Goal: Task Accomplishment & Management: Manage account settings

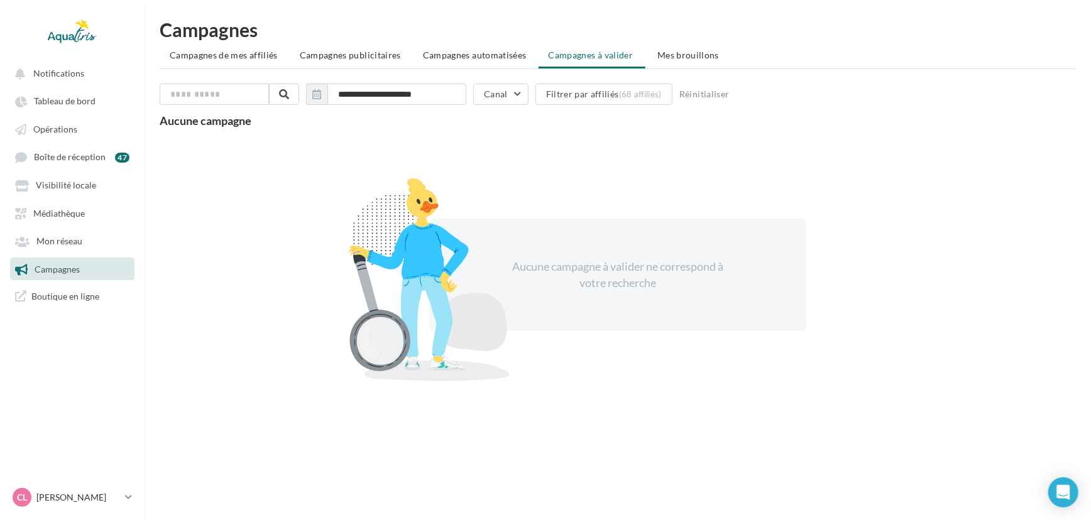
click at [84, 271] on link "Campagnes" at bounding box center [72, 269] width 129 height 23
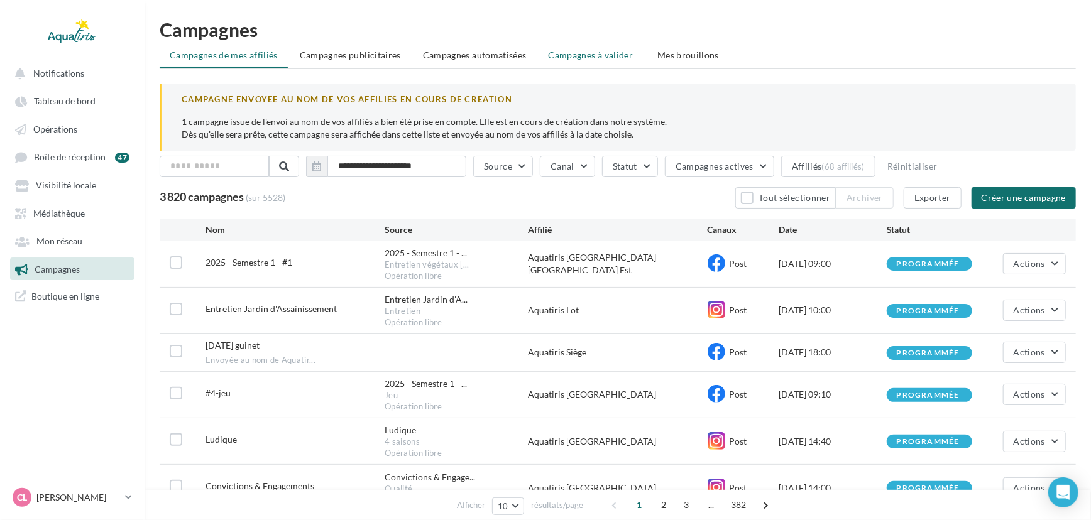
click at [602, 46] on li "Campagnes à valider" at bounding box center [591, 55] width 107 height 23
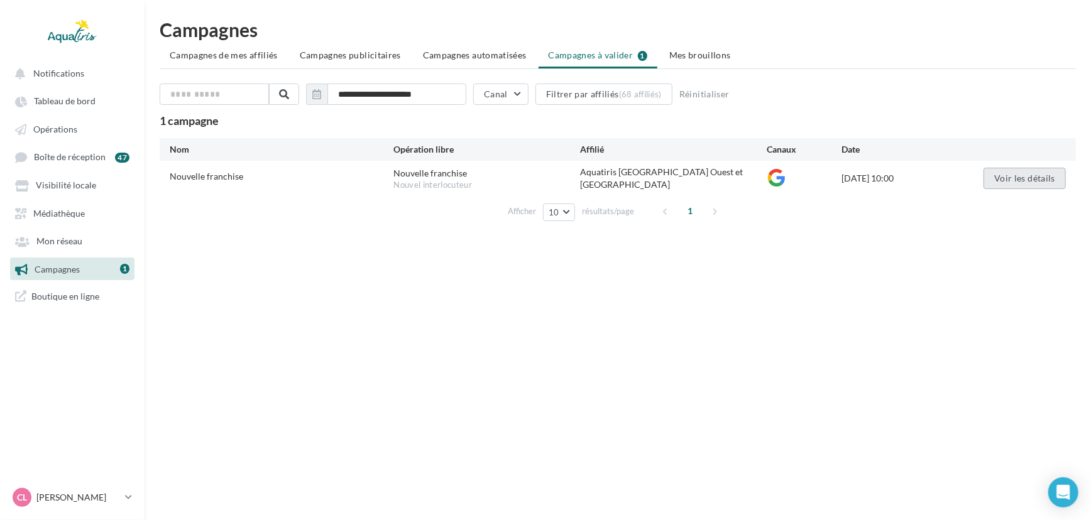
click at [1029, 186] on button "Voir les détails" at bounding box center [1024, 178] width 82 height 21
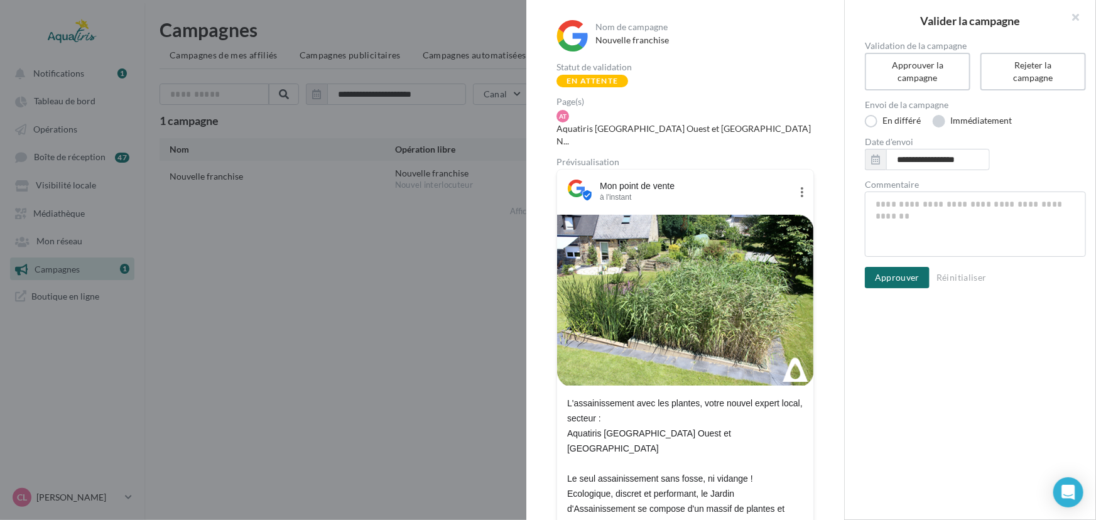
click at [973, 119] on label "Immédiatement" at bounding box center [972, 121] width 79 height 13
click at [899, 275] on button "Approuver" at bounding box center [897, 268] width 65 height 21
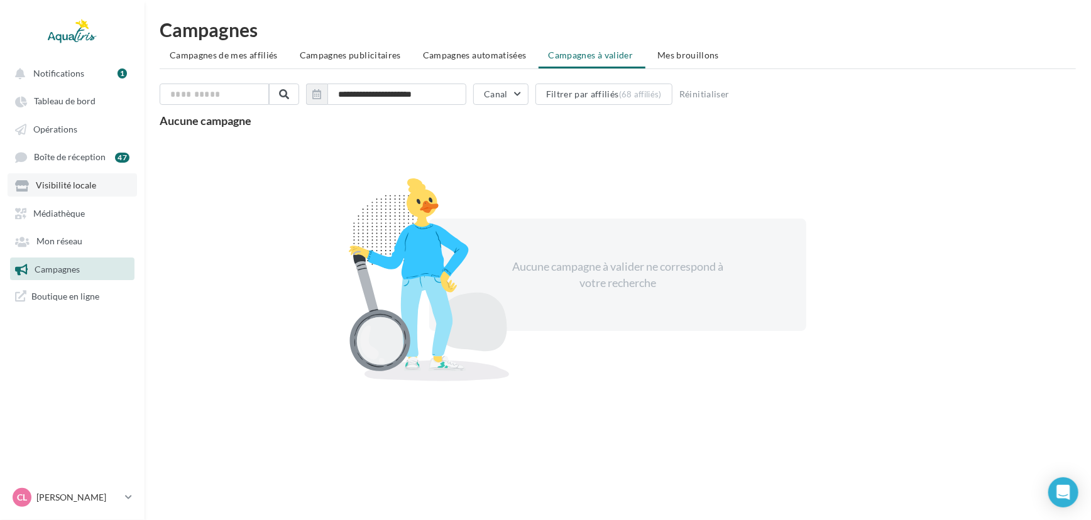
click at [94, 178] on link "Visibilité locale" at bounding box center [72, 184] width 129 height 23
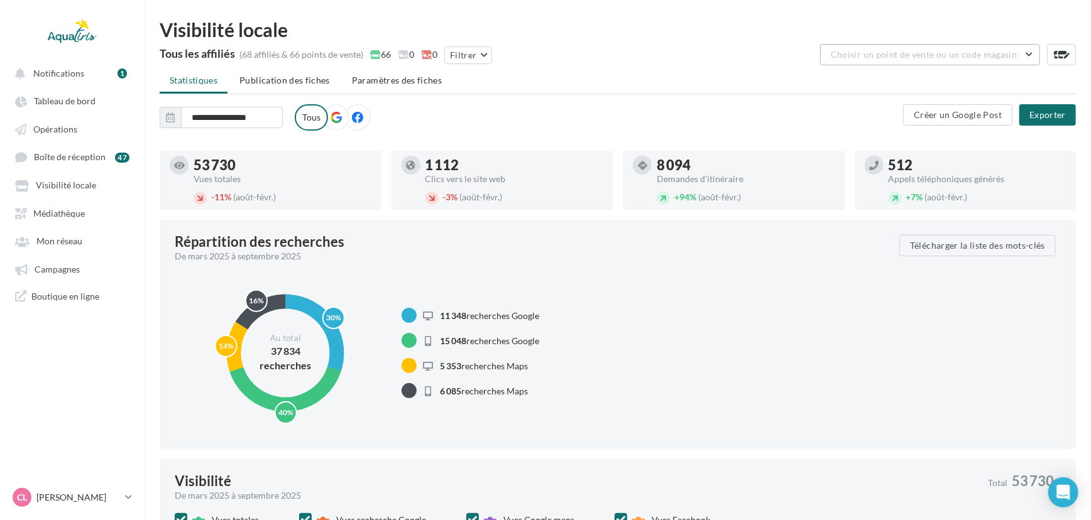
click at [922, 48] on button "Choisir un point de vente ou un code magasin" at bounding box center [930, 54] width 220 height 21
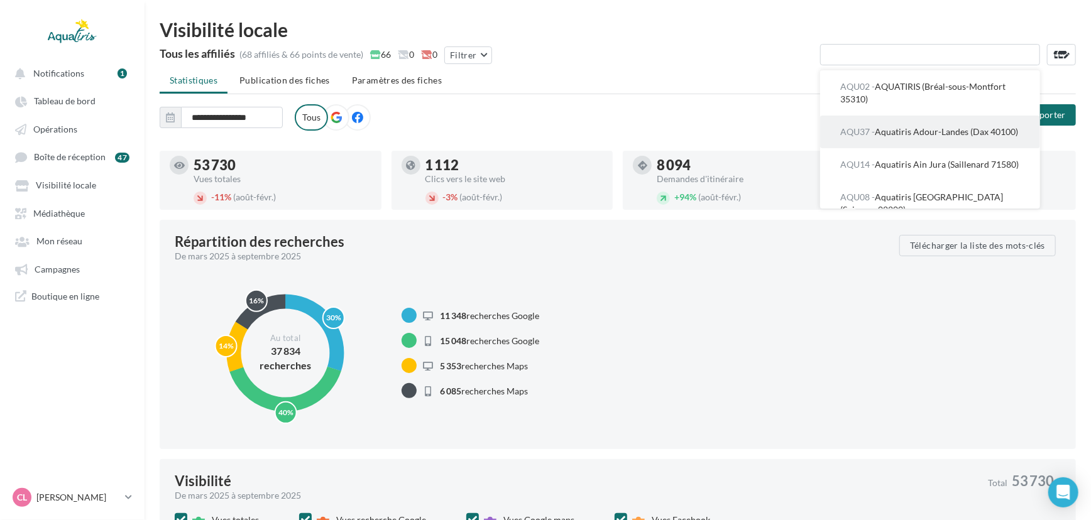
click at [897, 130] on span "AQU37 - Aquatiris Adour-Landes (Dax 40100)" at bounding box center [929, 131] width 178 height 11
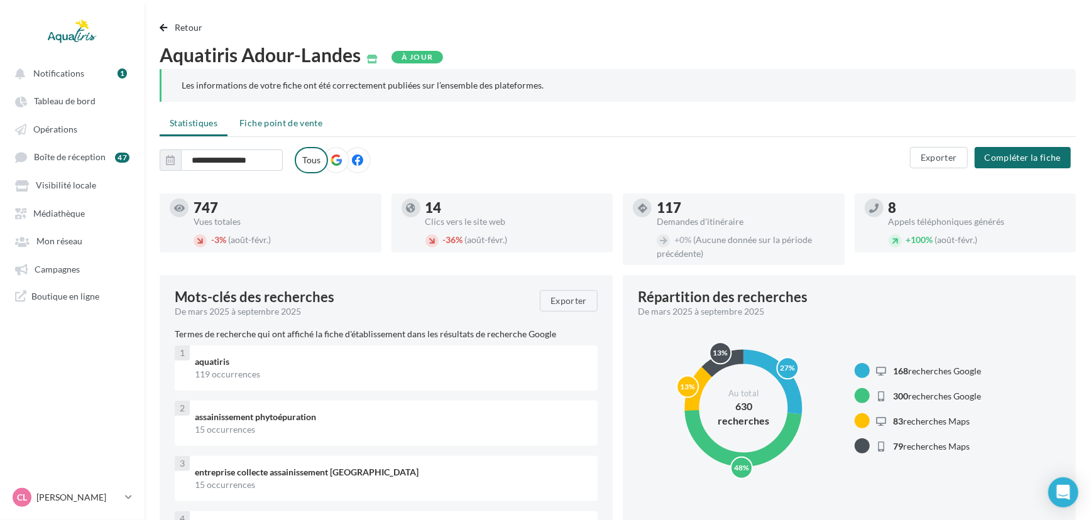
click at [281, 126] on span "Fiche point de vente" at bounding box center [280, 122] width 83 height 11
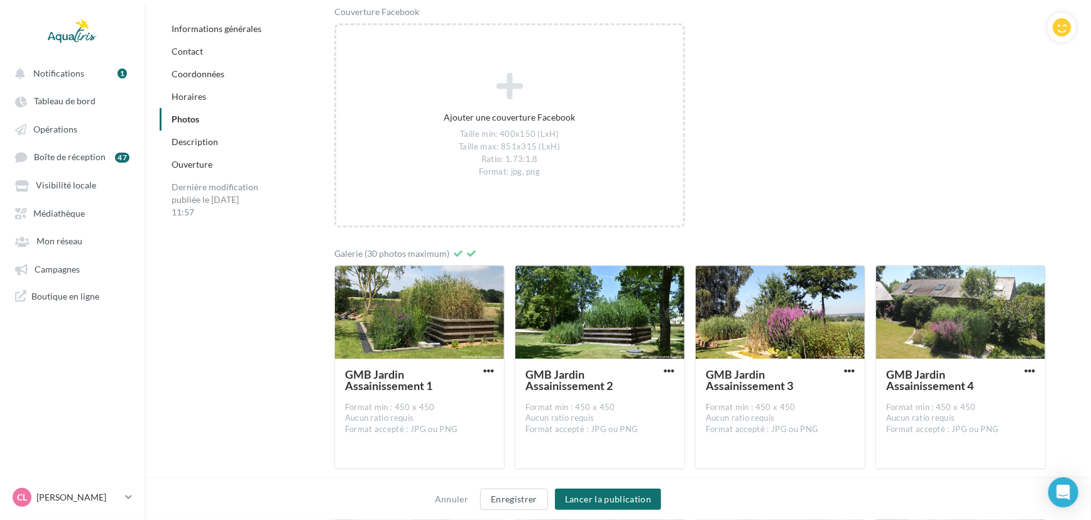
scroll to position [2189, 0]
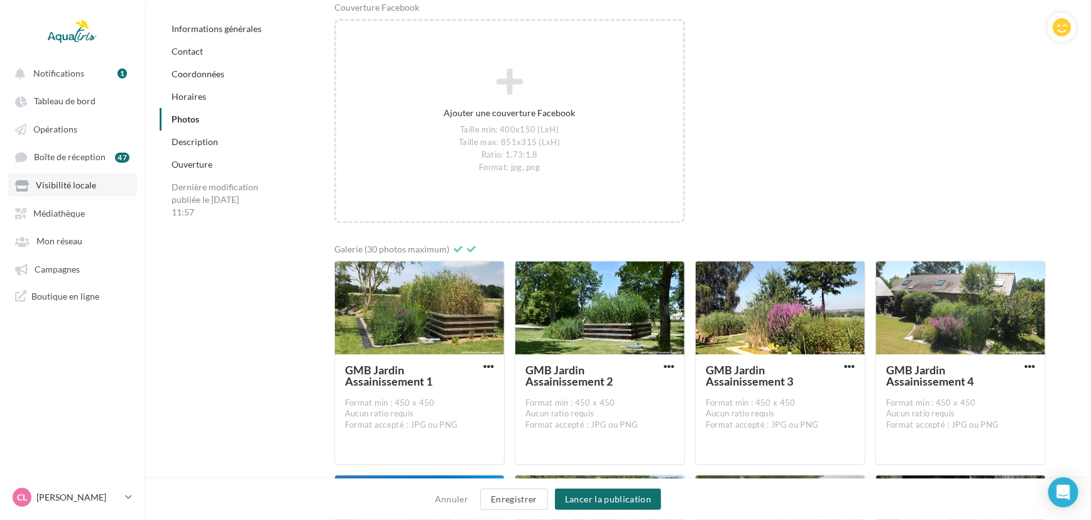
click at [82, 189] on span "Visibilité locale" at bounding box center [66, 185] width 60 height 11
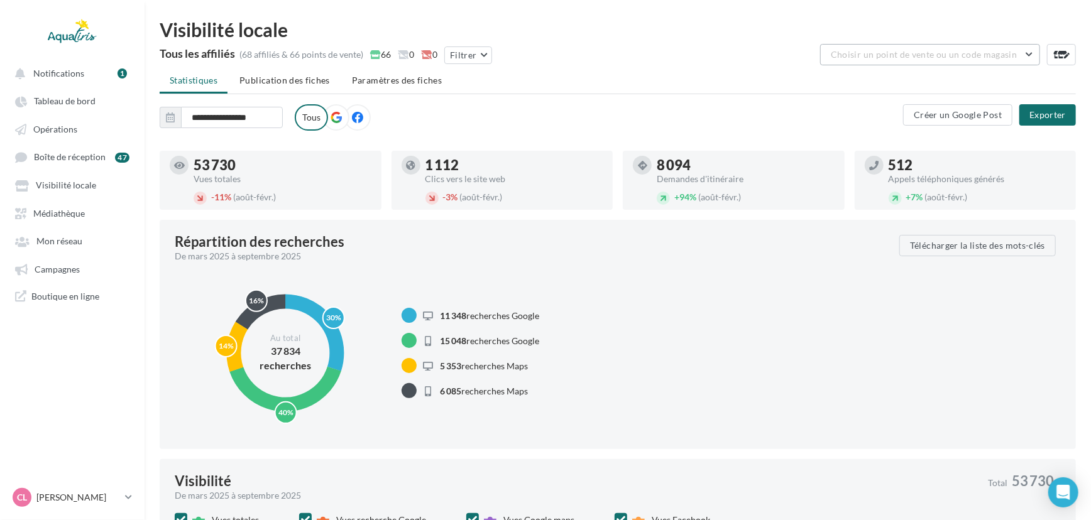
click at [1011, 51] on span "Choisir un point de vente ou un code magasin" at bounding box center [924, 54] width 186 height 11
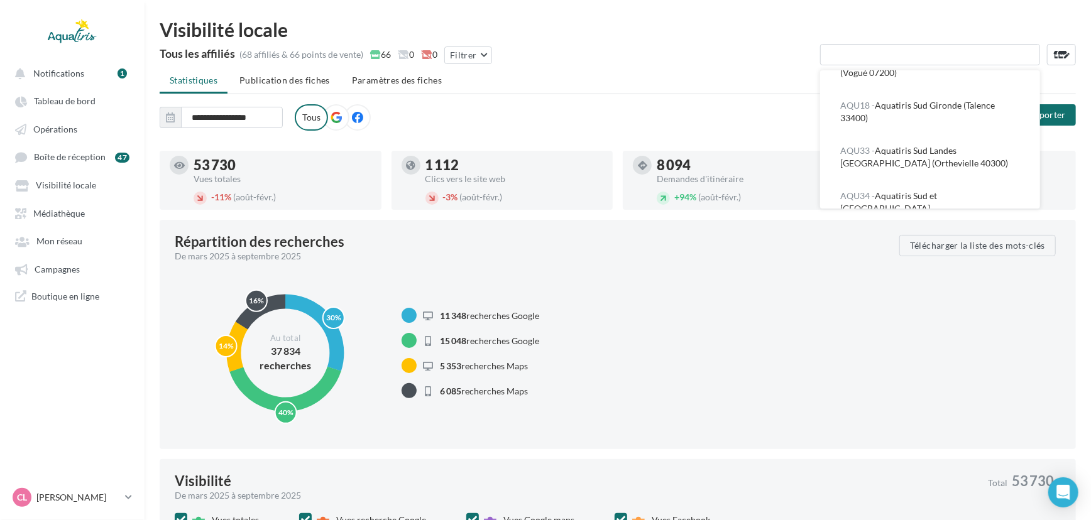
scroll to position [2551, 0]
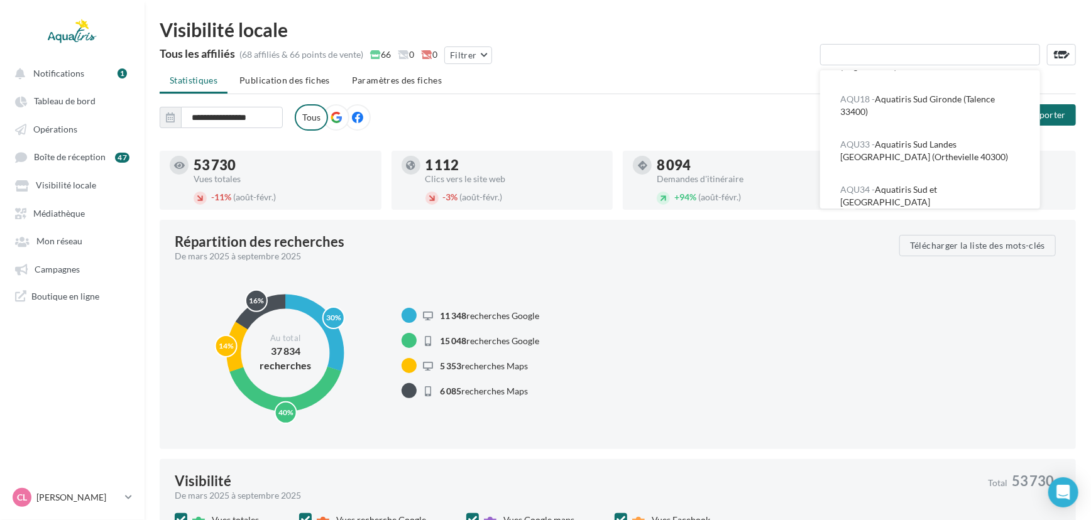
click at [967, 264] on button "AQU15 - Aquatiris Tarn Ouest Tarn-et-Garonne Est (Penne 81140)" at bounding box center [930, 286] width 220 height 45
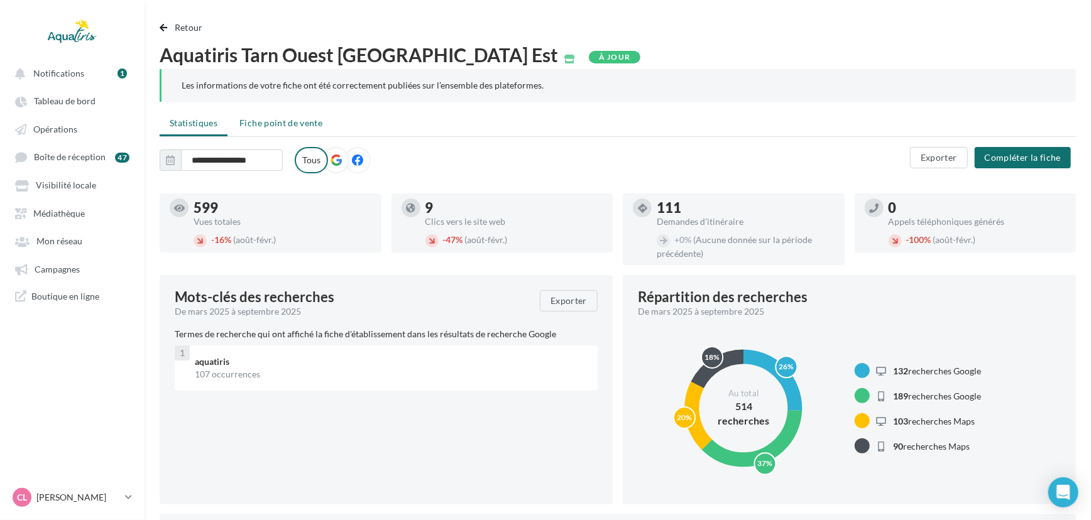
click at [300, 131] on li "Fiche point de vente" at bounding box center [280, 123] width 103 height 23
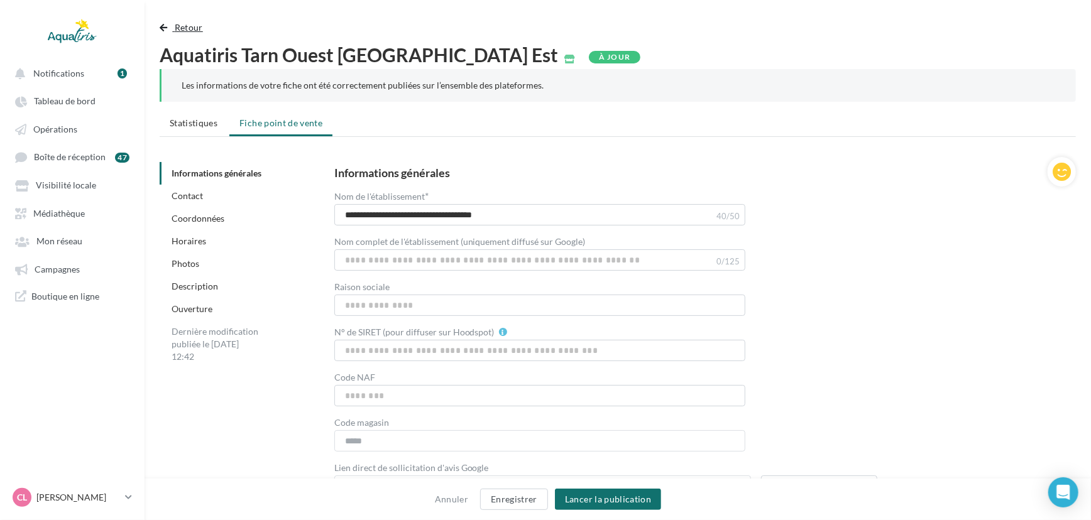
click at [192, 25] on span "Retour" at bounding box center [189, 27] width 28 height 11
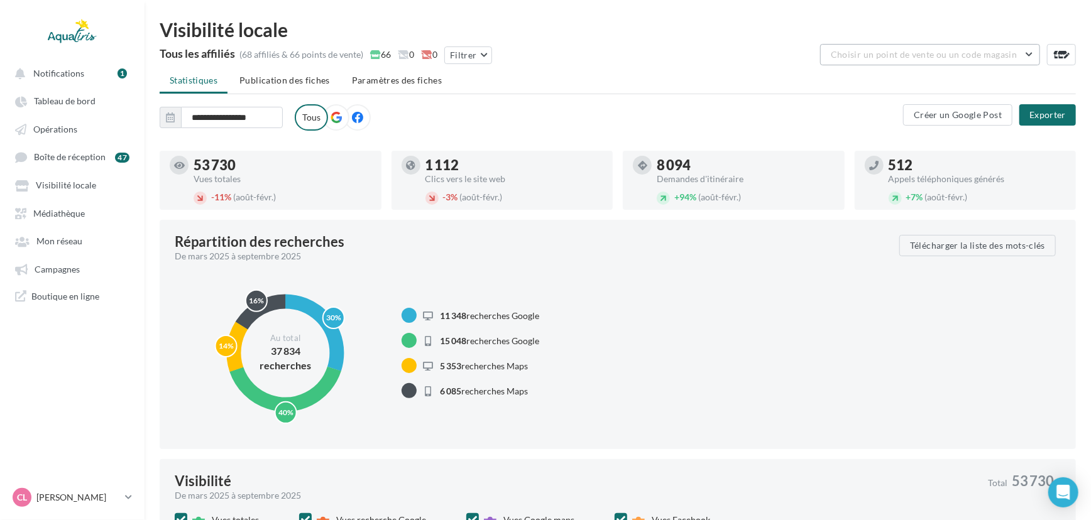
click at [1028, 53] on button "Choisir un point de vente ou un code magasin" at bounding box center [930, 54] width 220 height 21
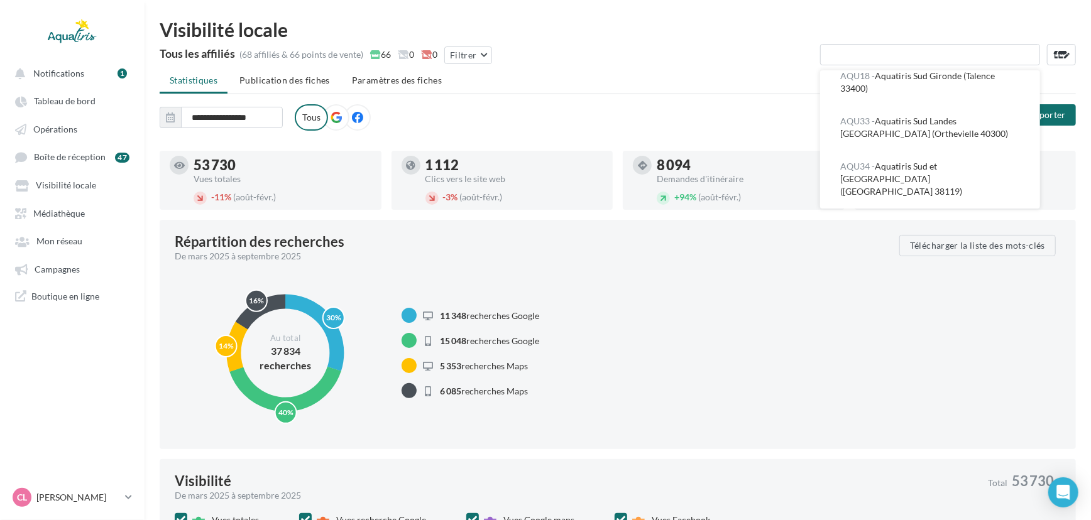
scroll to position [2597, 0]
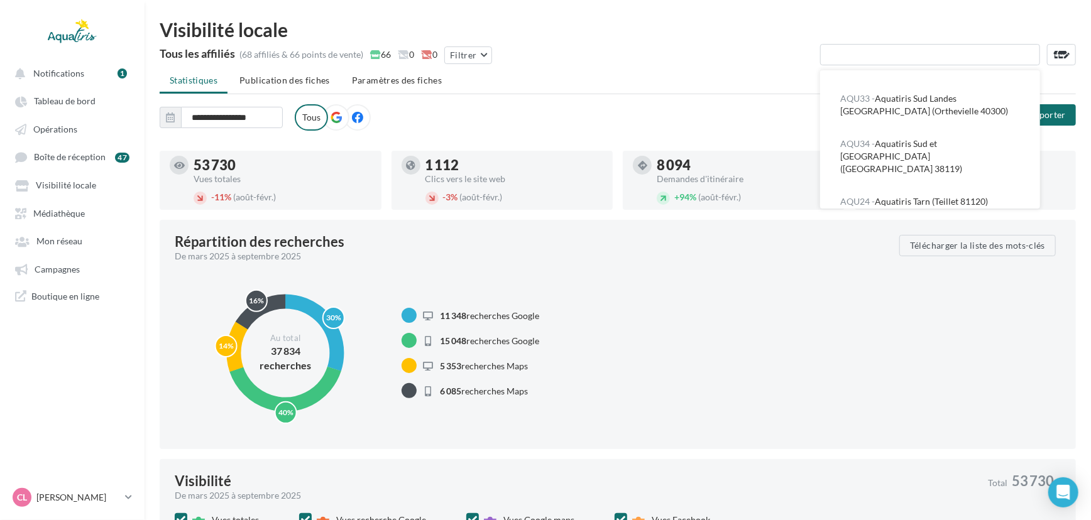
click at [970, 274] on span "09022861244402013606 - Aquatiris Tarn-et-Garonne Ouest et Haute-Garonne (Saint-…" at bounding box center [911, 298] width 142 height 48
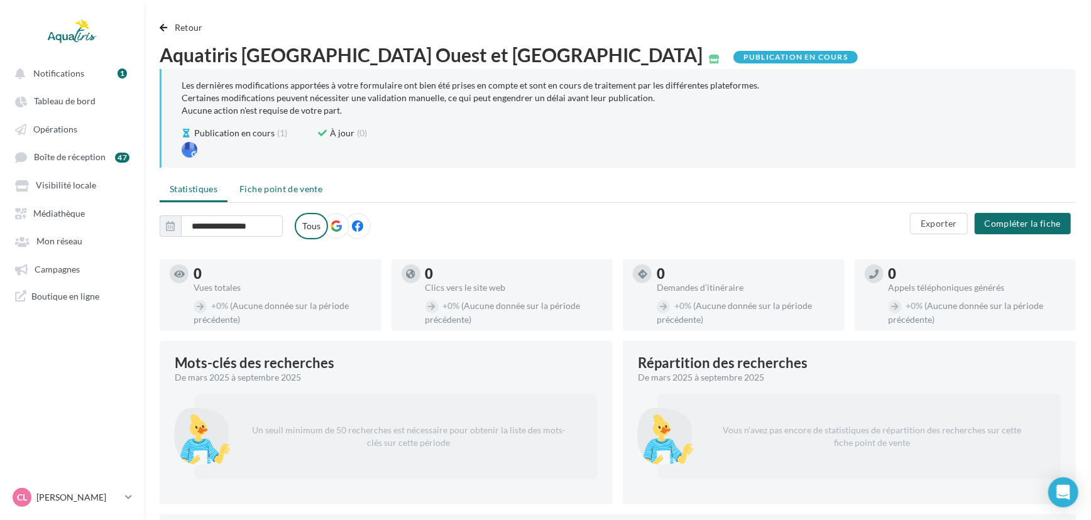
click at [298, 182] on li "Fiche point de vente" at bounding box center [280, 189] width 103 height 23
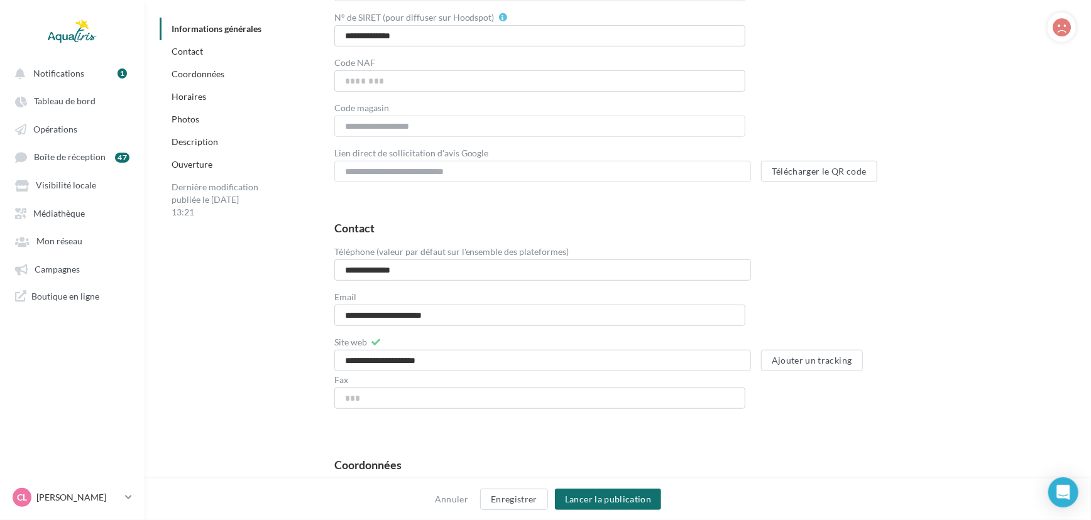
scroll to position [413, 0]
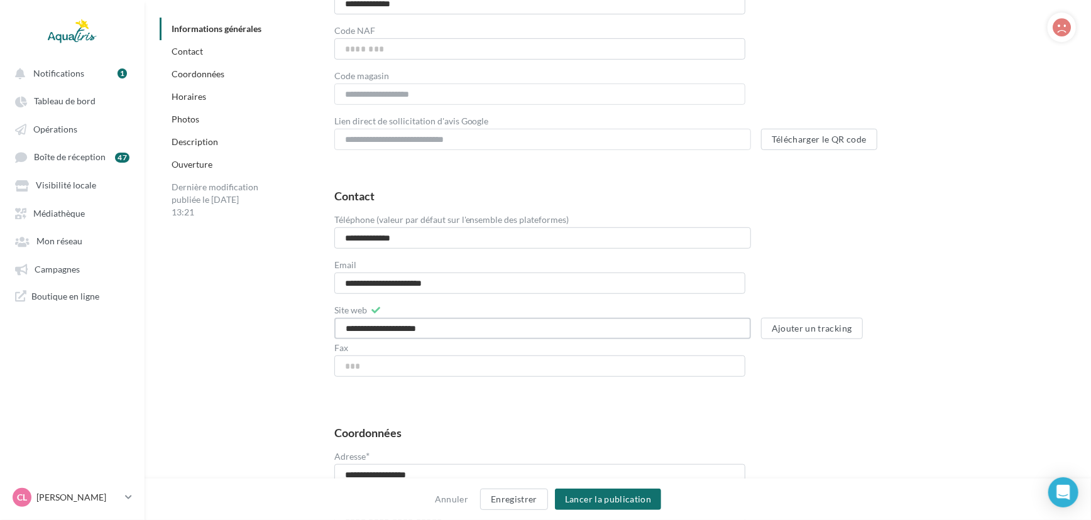
drag, startPoint x: 438, startPoint y: 331, endPoint x: 313, endPoint y: 351, distance: 126.0
click at [314, 351] on div "**********" at bounding box center [694, 288] width 761 height 217
paste input "**********"
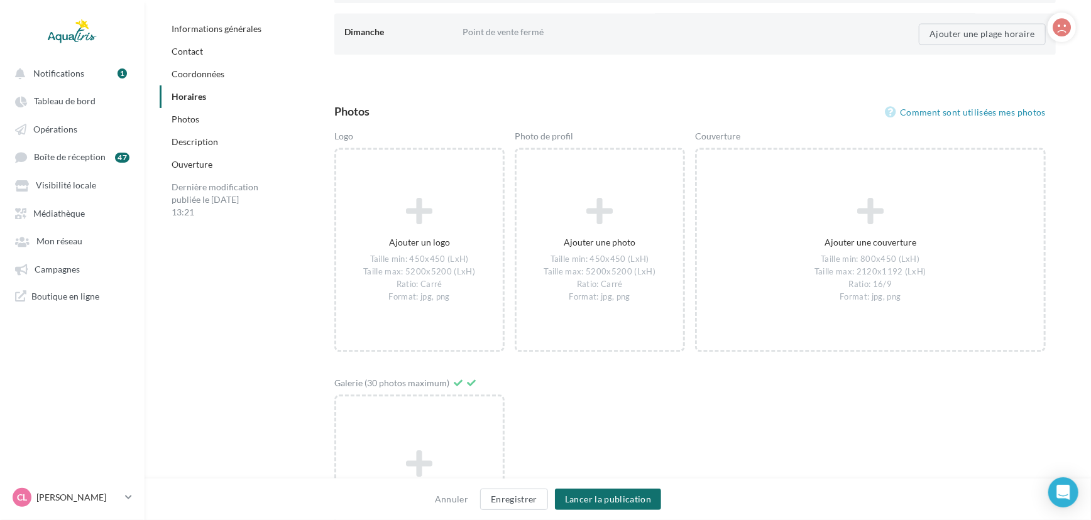
scroll to position [1684, 0]
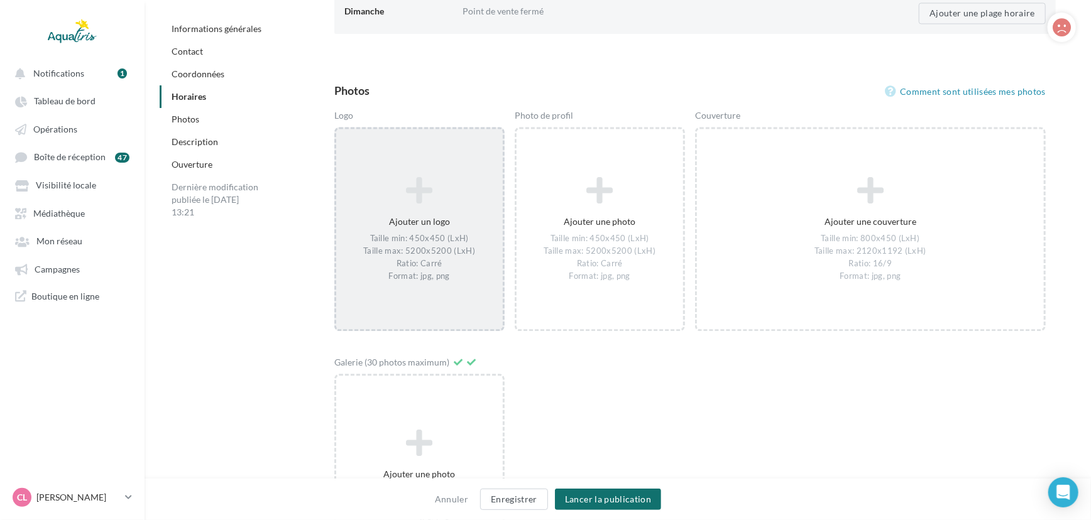
type input "**********"
click at [461, 267] on div "Taille min: 450x450 (LxH) Taille max: 5200x5200 (LxH) Ratio: Carré Format: jpg,…" at bounding box center [419, 257] width 156 height 49
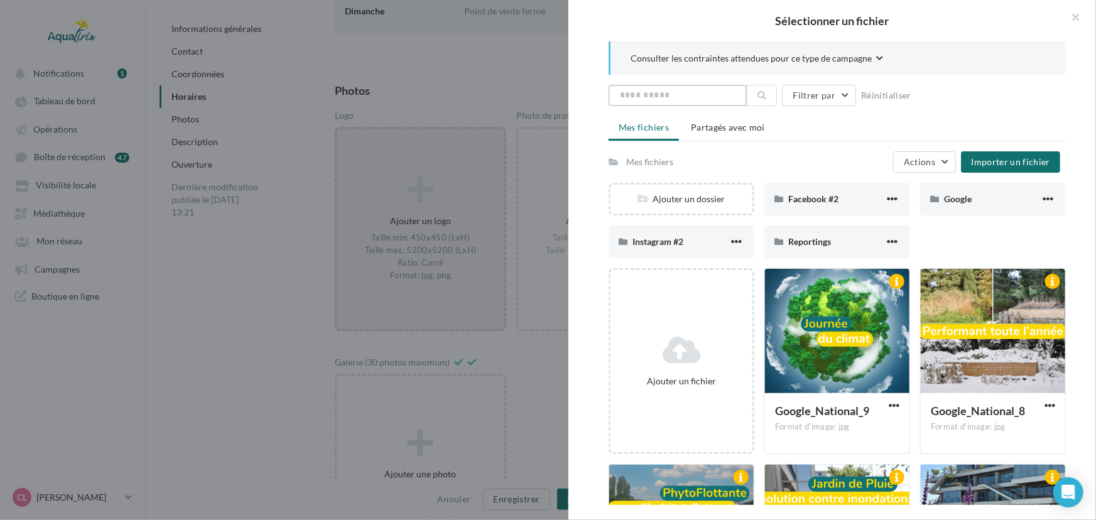
click at [668, 92] on input "text" at bounding box center [678, 95] width 138 height 21
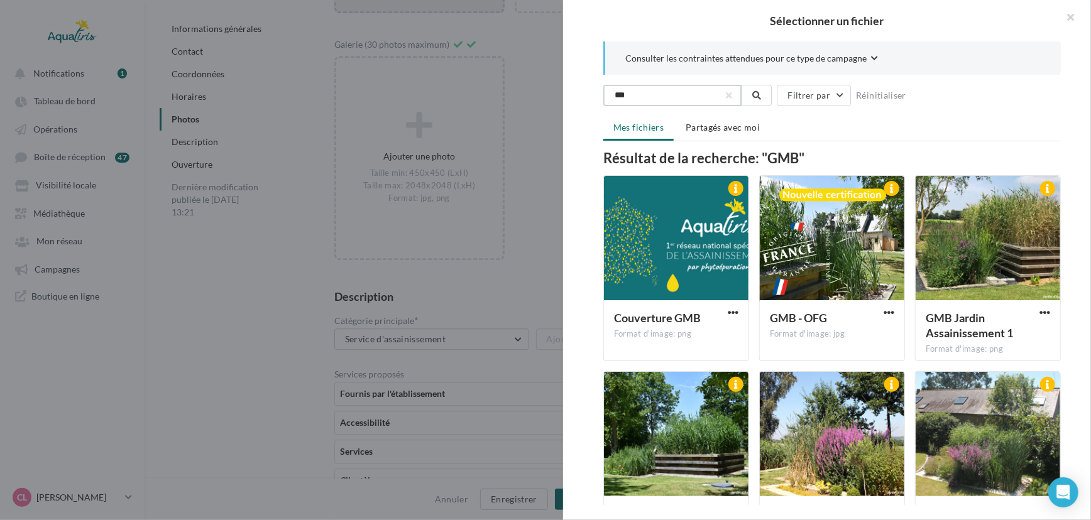
scroll to position [1992, 0]
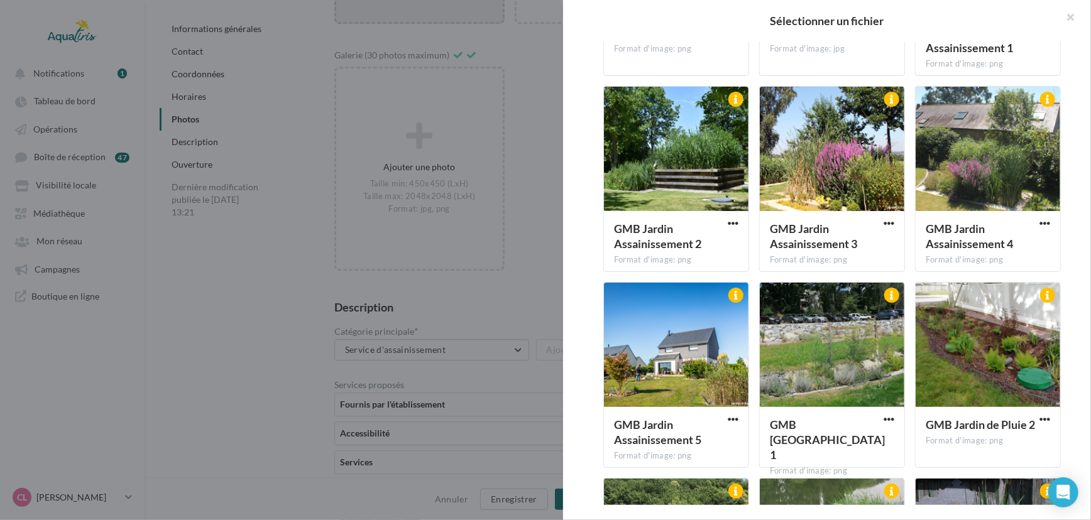
type input "***"
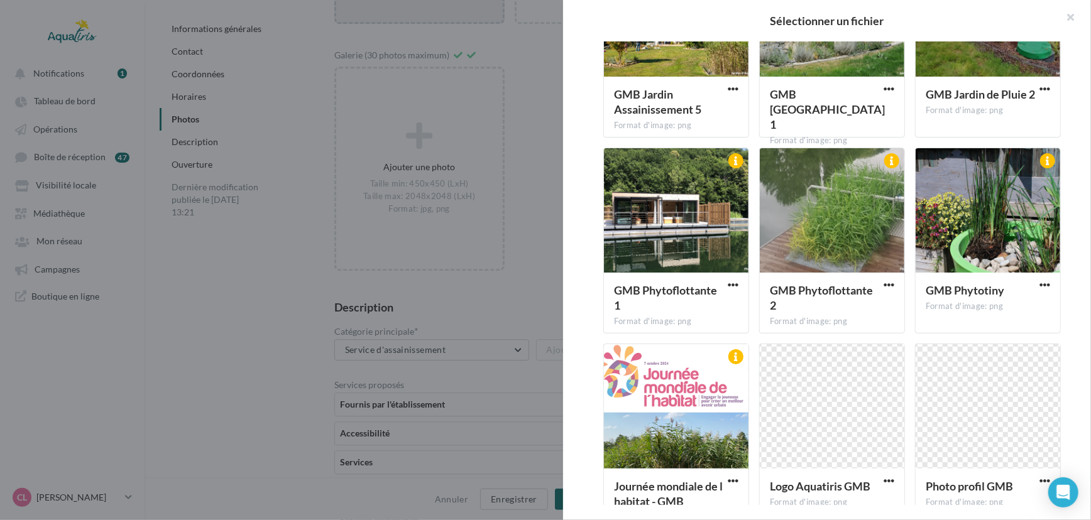
scroll to position [648, 0]
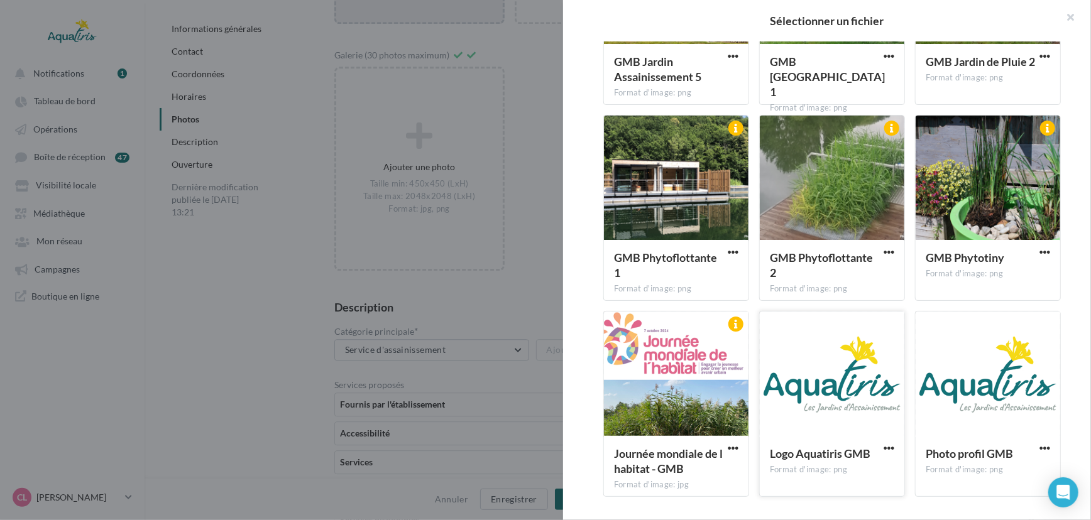
click at [868, 402] on div at bounding box center [832, 375] width 144 height 126
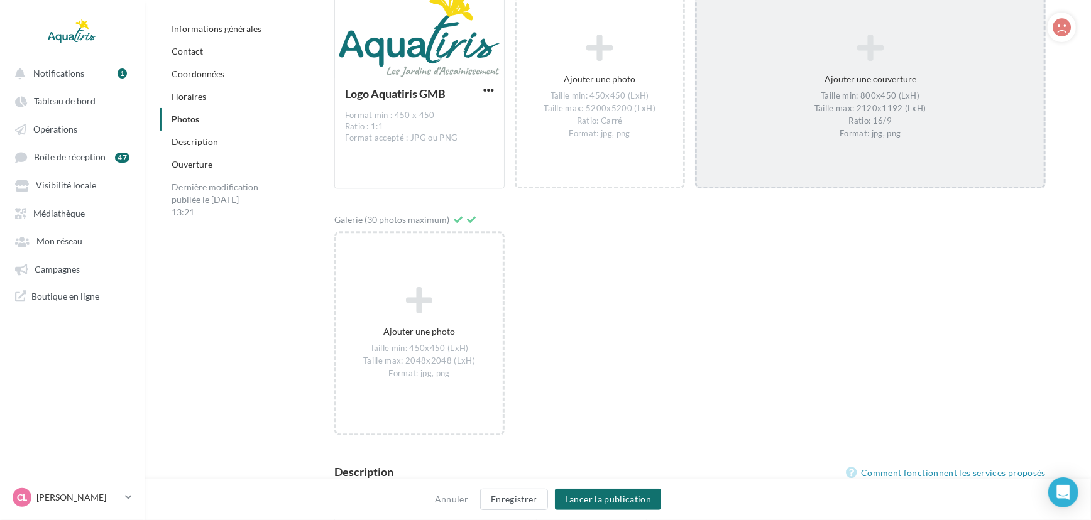
scroll to position [1808, 0]
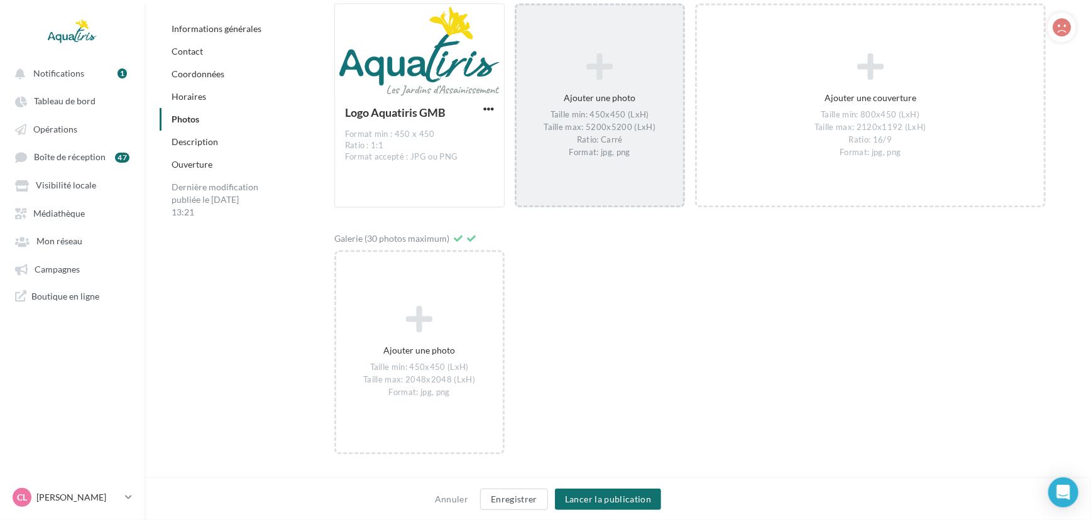
click at [624, 131] on div "Taille min: 450x450 (LxH) Taille max: 5200x5200 (LxH) Ratio: Carré Format: jpg,…" at bounding box center [599, 133] width 156 height 49
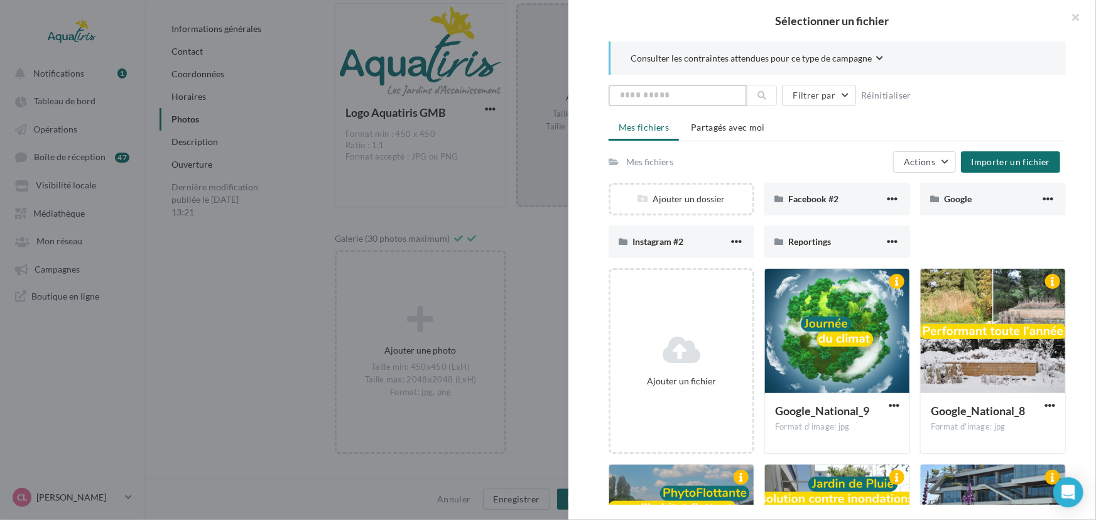
click at [699, 99] on input "text" at bounding box center [678, 95] width 138 height 21
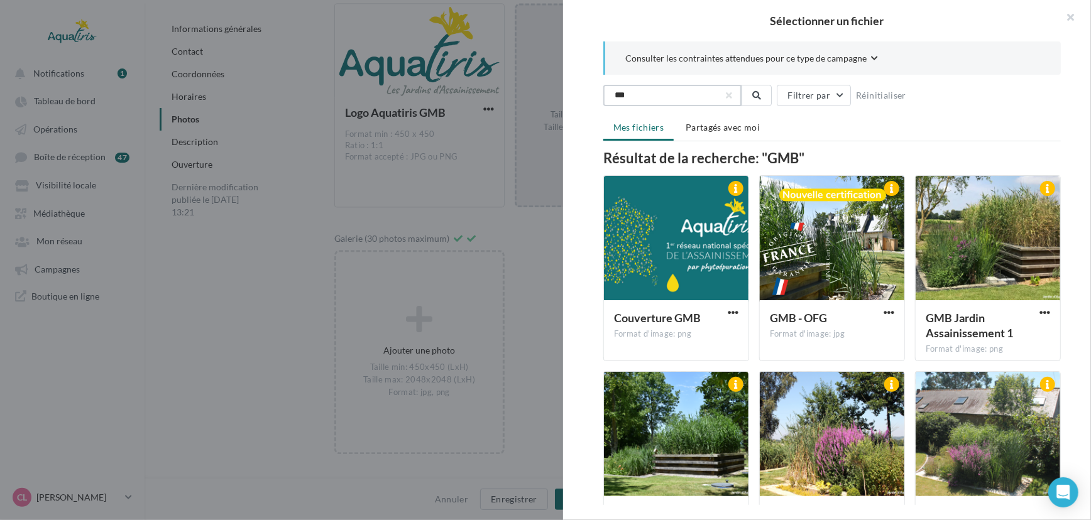
type input "***"
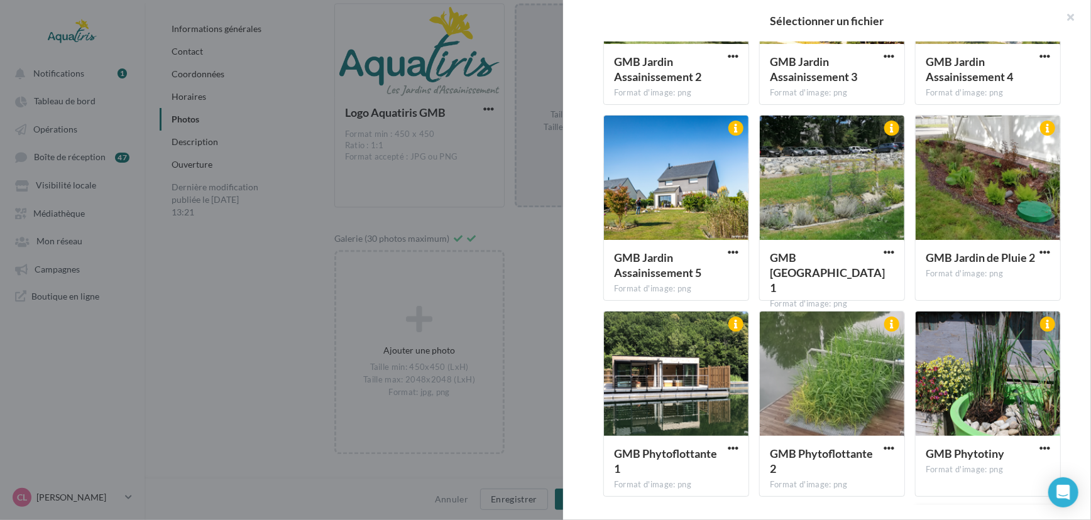
scroll to position [648, 0]
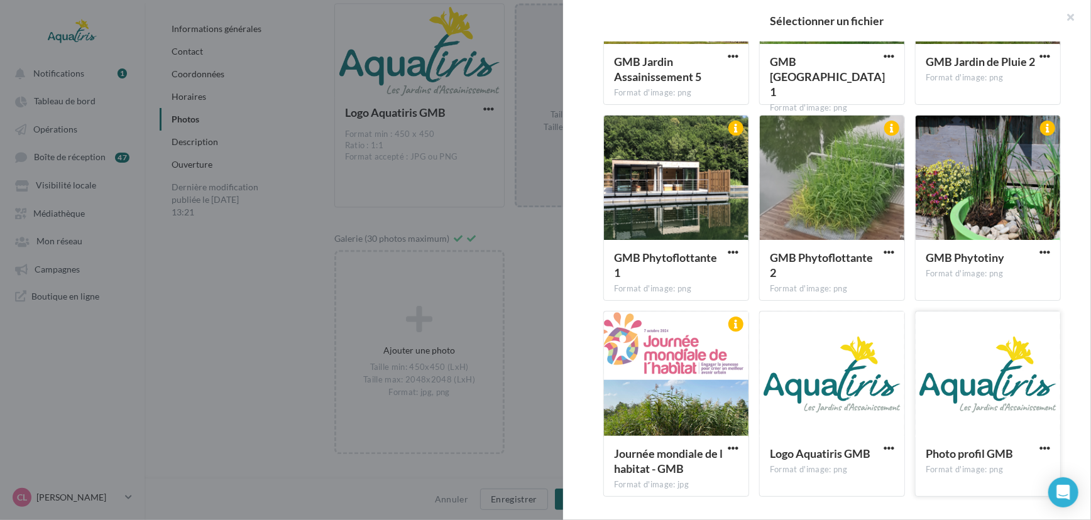
click at [955, 371] on div at bounding box center [987, 375] width 144 height 126
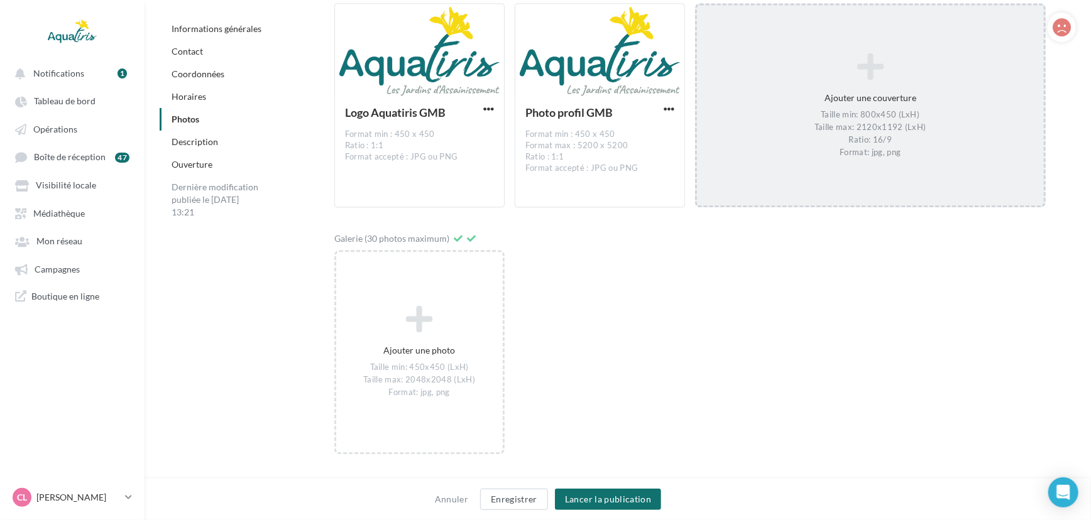
click at [757, 87] on div "Ajouter une couverture Taille min: 800x450 (LxH) Taille max: 2120x1192 (LxH) Ra…" at bounding box center [870, 105] width 347 height 118
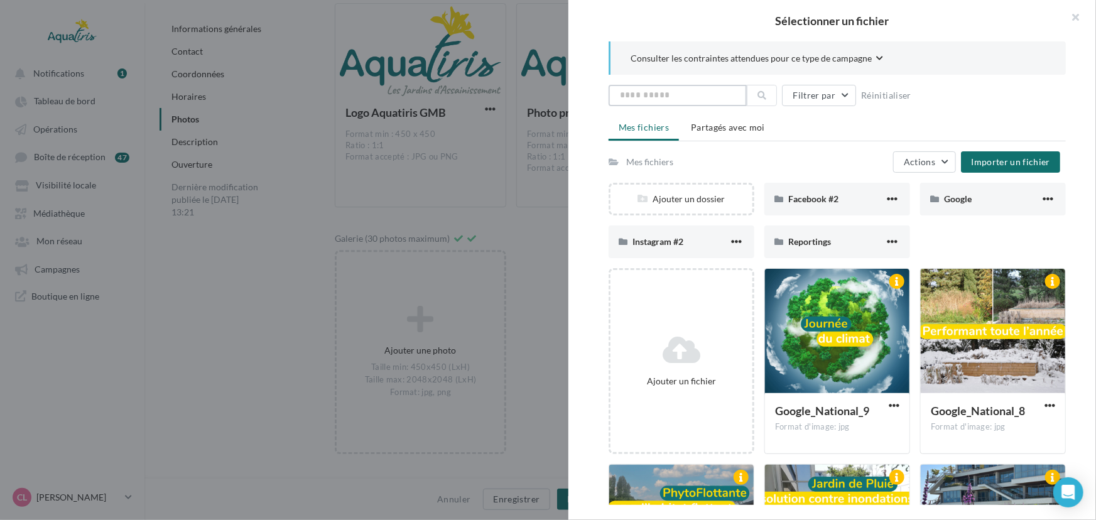
click at [660, 87] on input "text" at bounding box center [678, 95] width 138 height 21
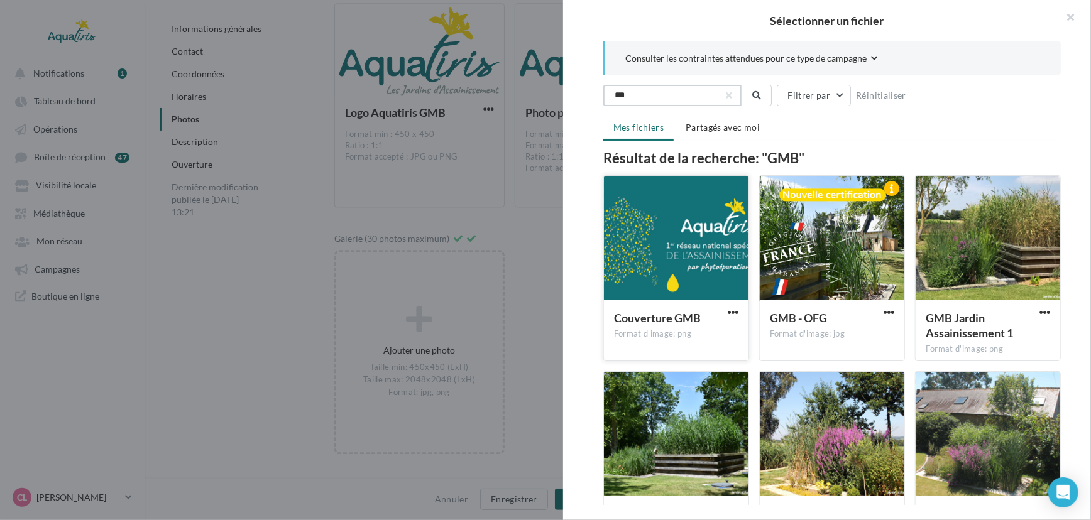
type input "***"
click at [680, 207] on div at bounding box center [676, 239] width 144 height 126
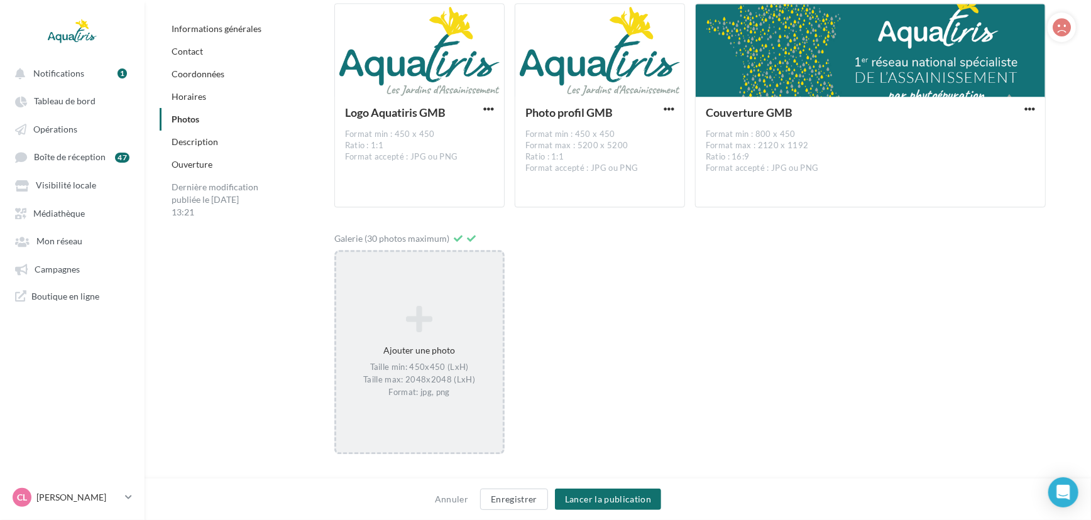
click at [435, 339] on div "Ajouter une photo Taille min: 450x450 (LxH) Taille max: 2048x2048 (LxH) Format:…" at bounding box center [419, 353] width 166 height 106
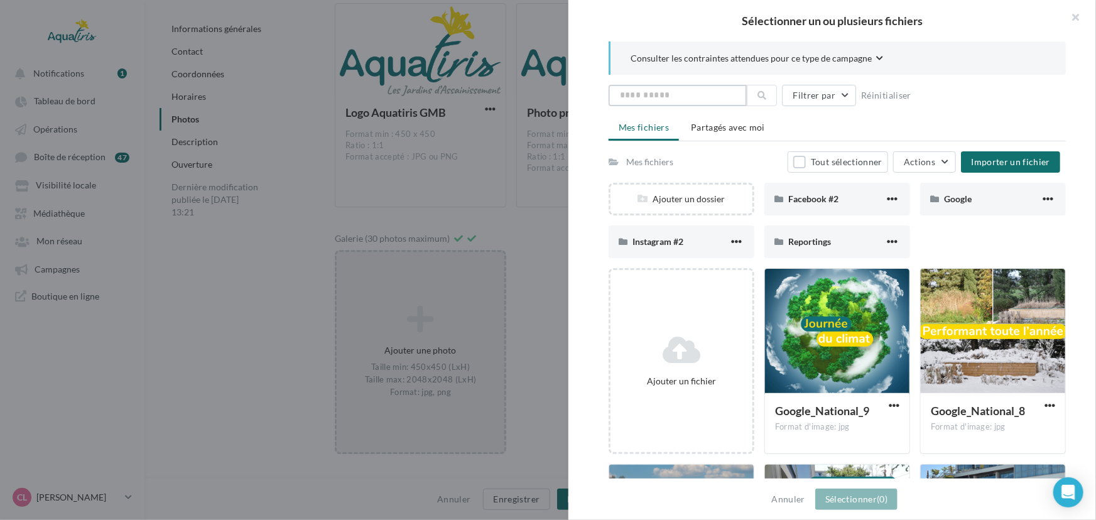
click at [664, 95] on input "text" at bounding box center [678, 95] width 138 height 21
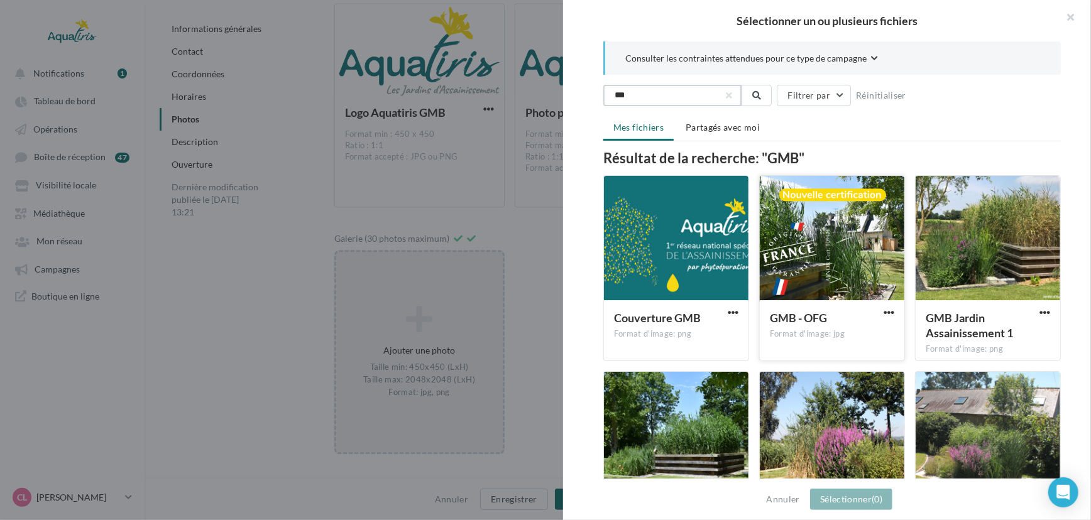
type input "***"
click at [822, 254] on div at bounding box center [832, 239] width 144 height 126
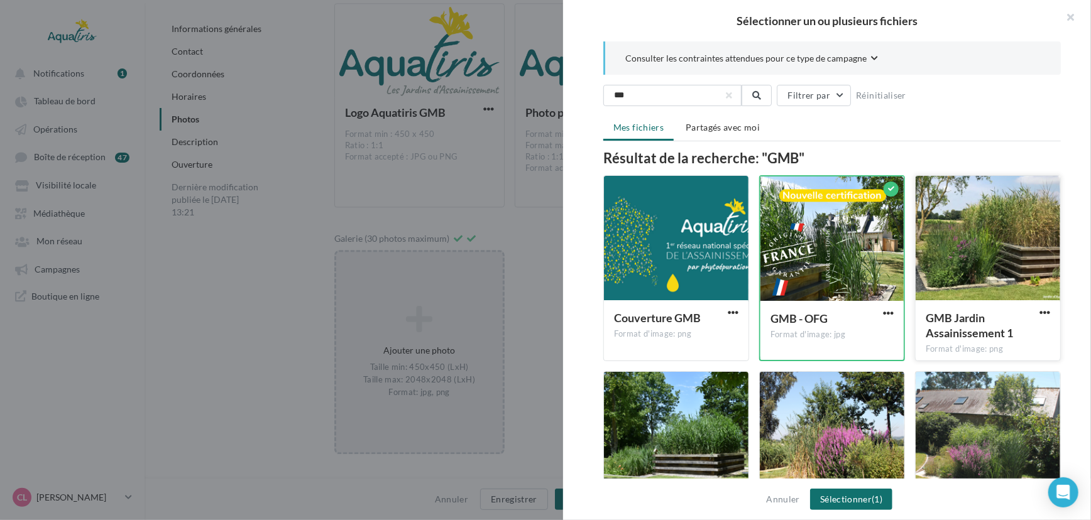
click at [971, 248] on div at bounding box center [987, 239] width 144 height 126
drag, startPoint x: 640, startPoint y: 452, endPoint x: 687, endPoint y: 442, distance: 47.4
click at [640, 452] on div at bounding box center [676, 435] width 144 height 126
click at [854, 411] on div at bounding box center [832, 435] width 144 height 126
drag, startPoint x: 987, startPoint y: 403, endPoint x: 967, endPoint y: 409, distance: 21.1
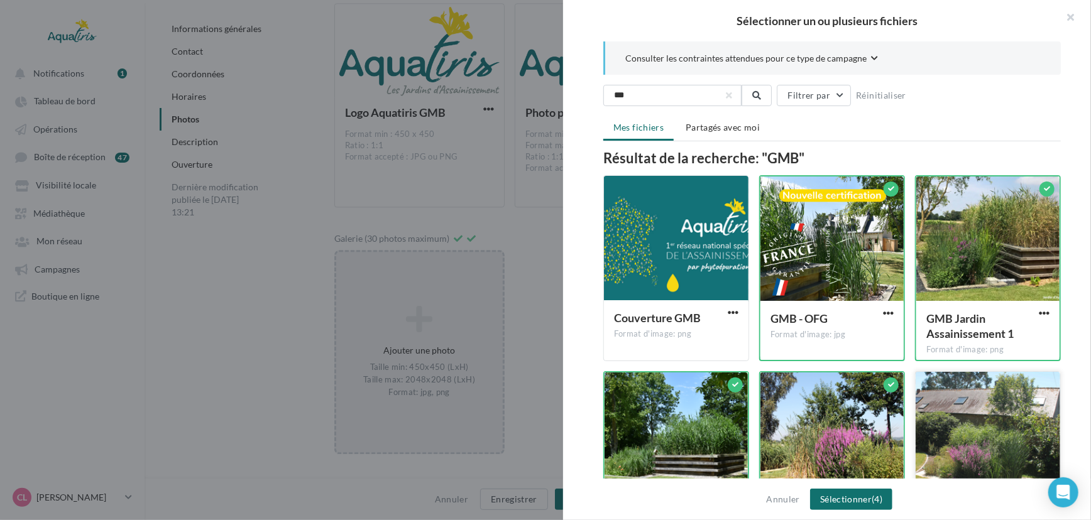
click at [989, 403] on div at bounding box center [987, 435] width 144 height 126
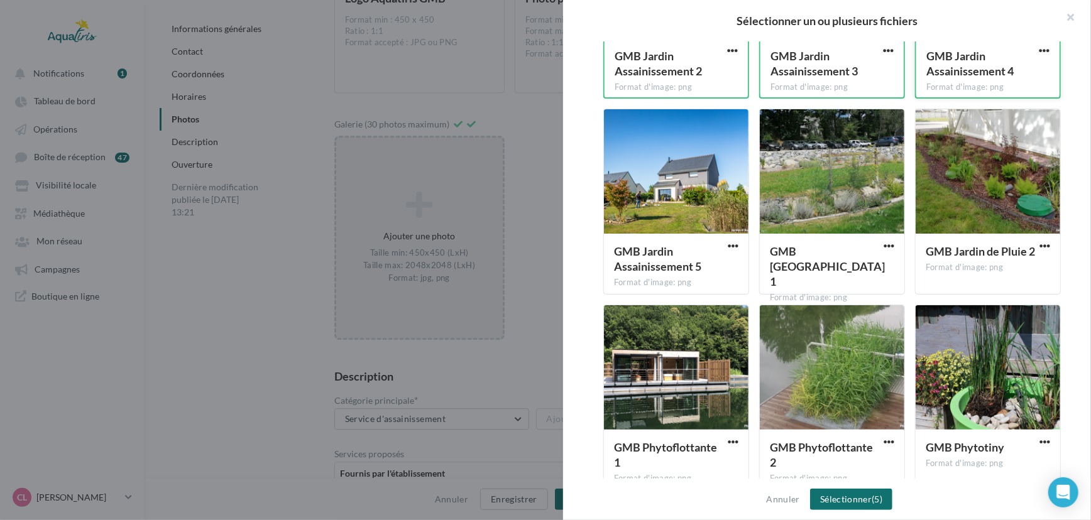
scroll to position [469, 0]
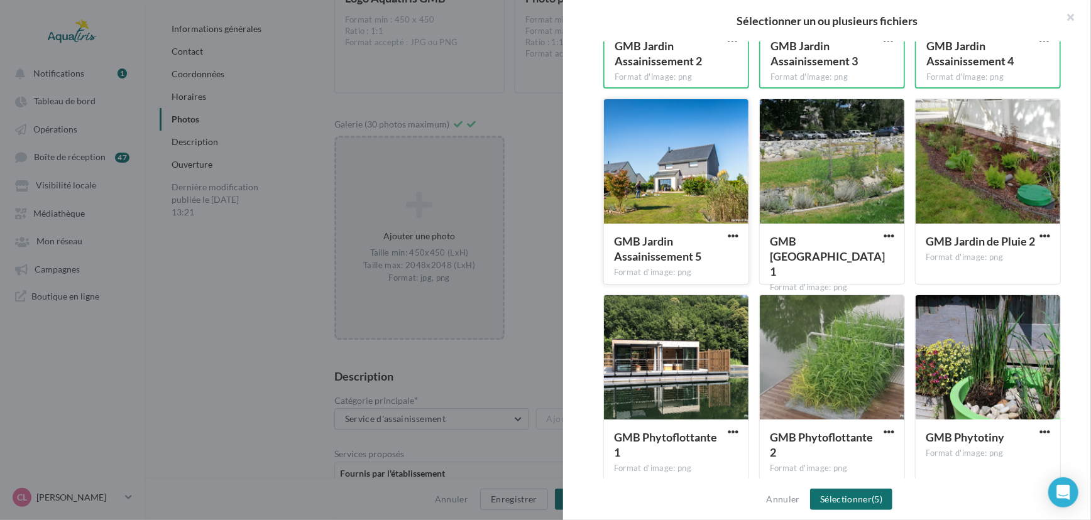
click at [687, 214] on div at bounding box center [676, 162] width 144 height 126
click at [836, 209] on div at bounding box center [832, 162] width 144 height 126
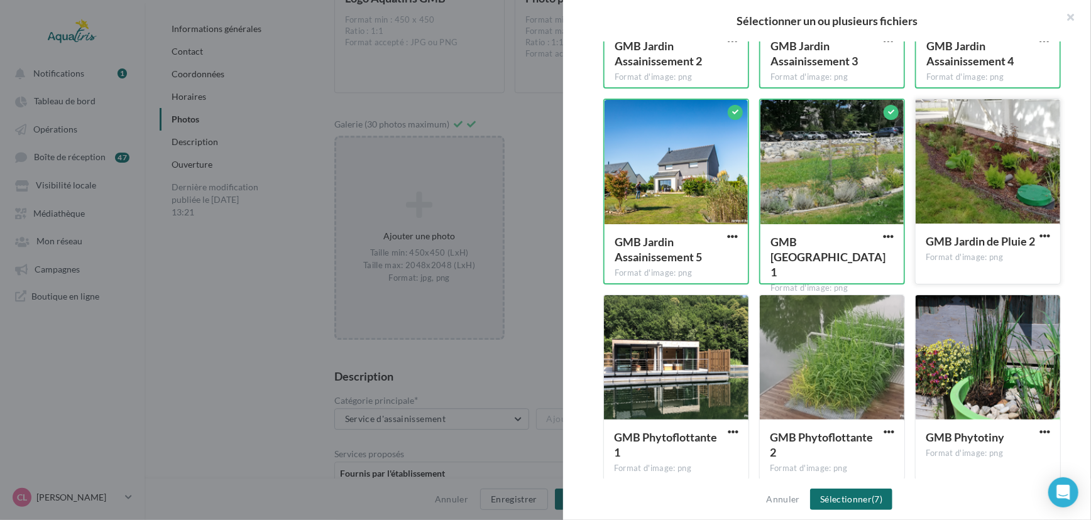
click at [976, 211] on div at bounding box center [987, 162] width 144 height 126
click at [700, 370] on div at bounding box center [676, 358] width 144 height 126
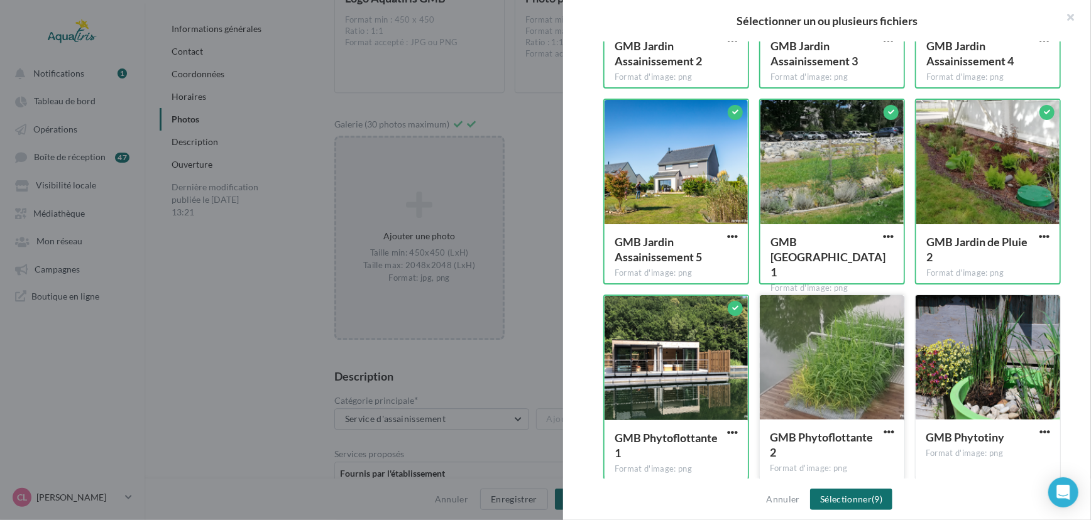
click at [871, 346] on div at bounding box center [832, 358] width 144 height 126
click at [951, 329] on div at bounding box center [987, 358] width 144 height 126
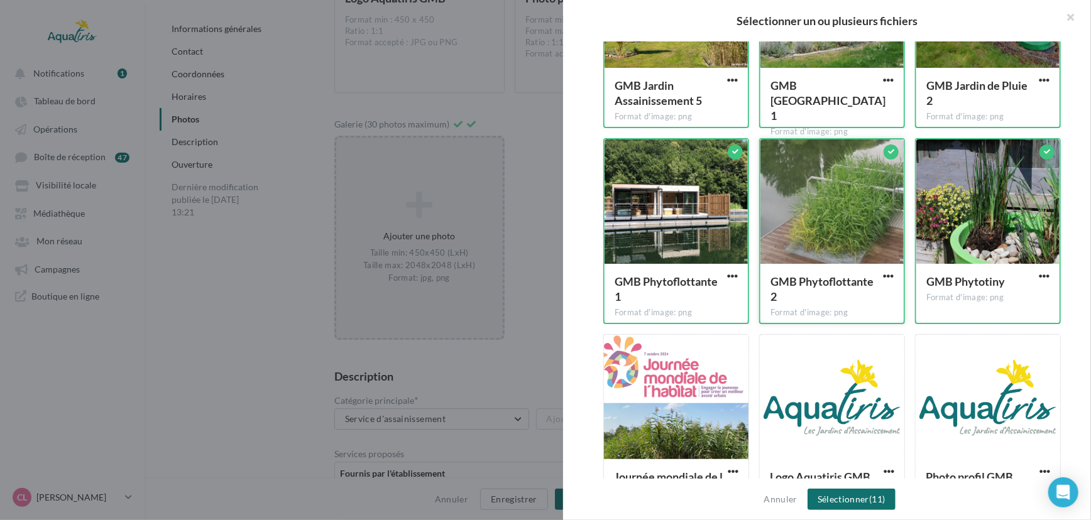
scroll to position [640, 0]
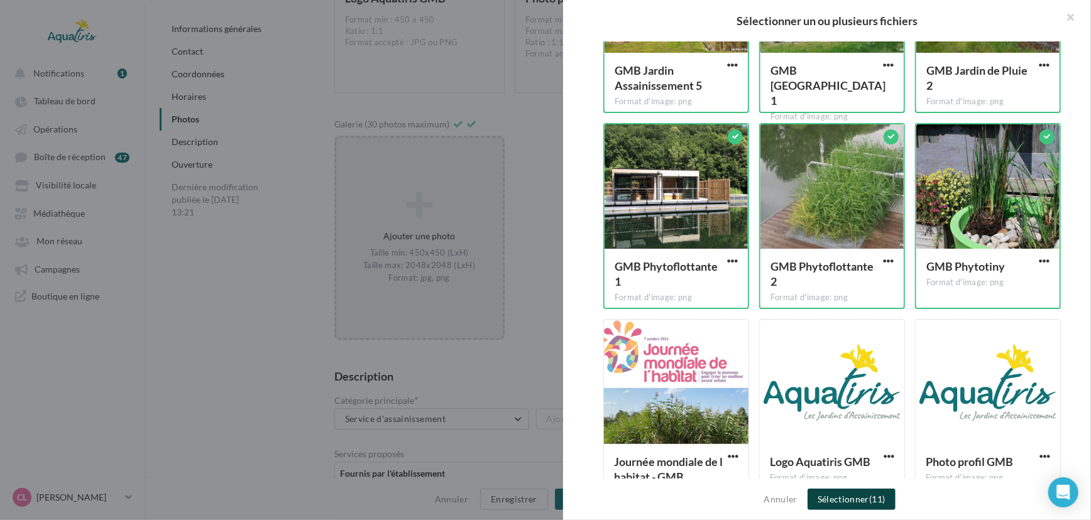
click at [845, 494] on button "Sélectionner (11)" at bounding box center [851, 499] width 88 height 21
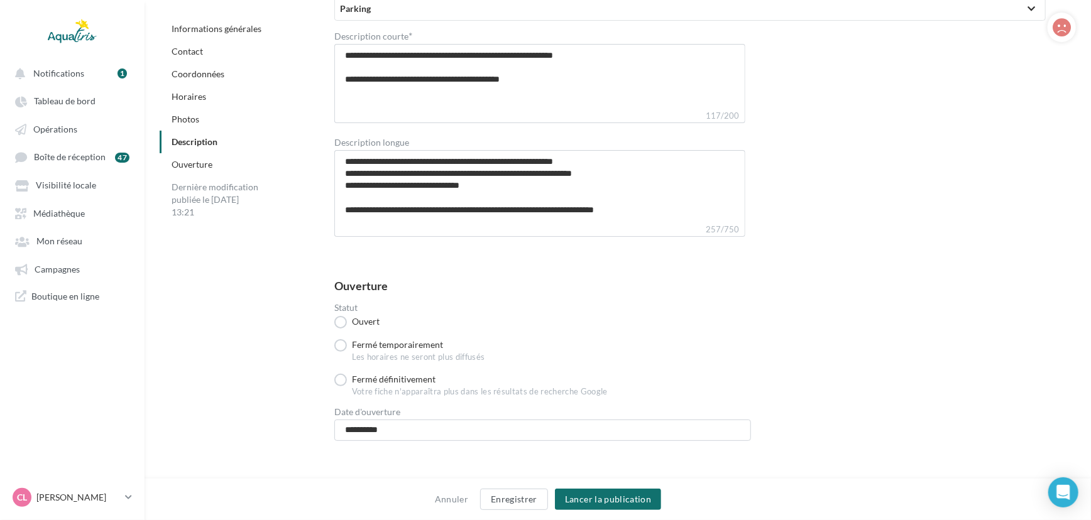
scroll to position [3045, 0]
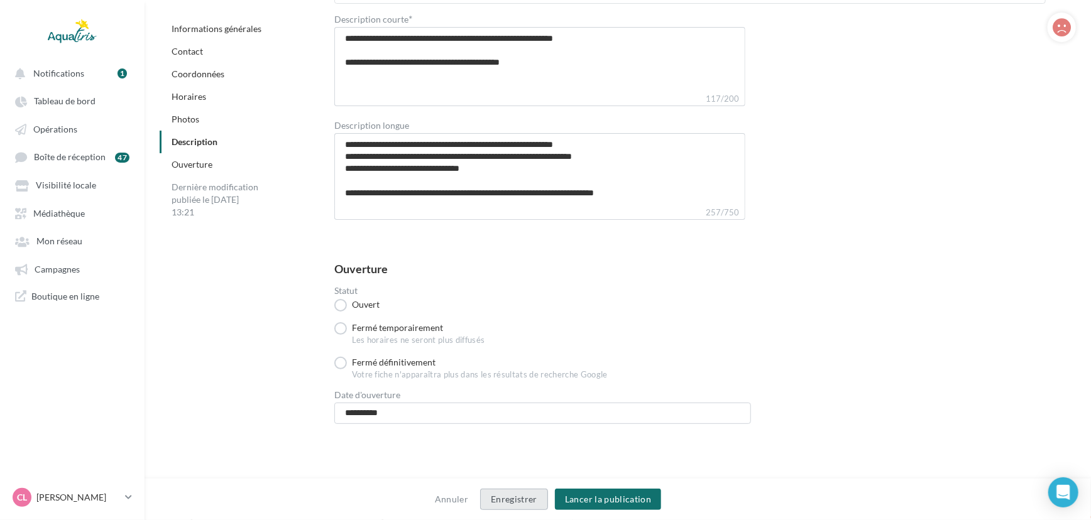
click at [530, 498] on button "Enregistrer" at bounding box center [514, 499] width 68 height 21
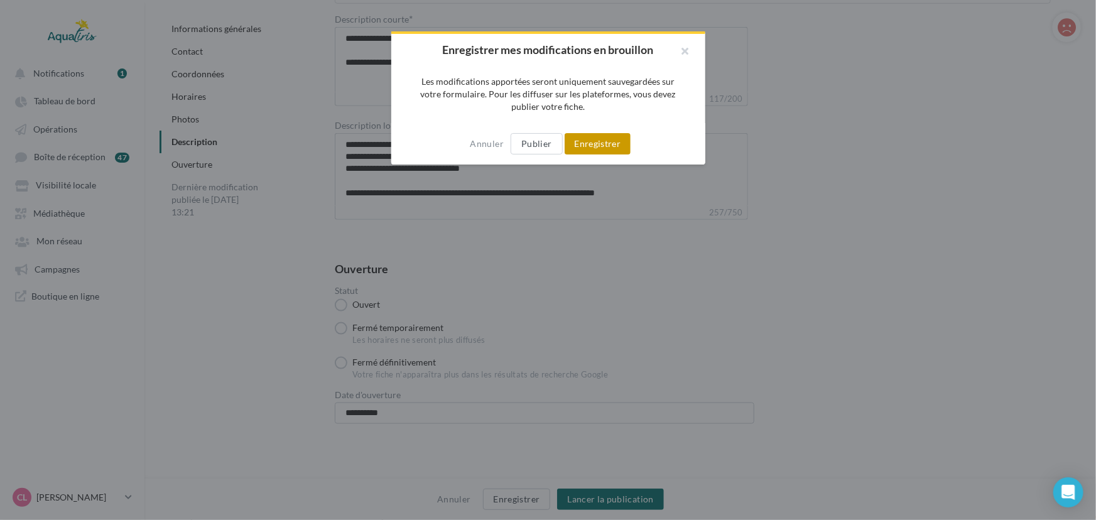
click at [602, 144] on button "Enregistrer" at bounding box center [598, 143] width 67 height 21
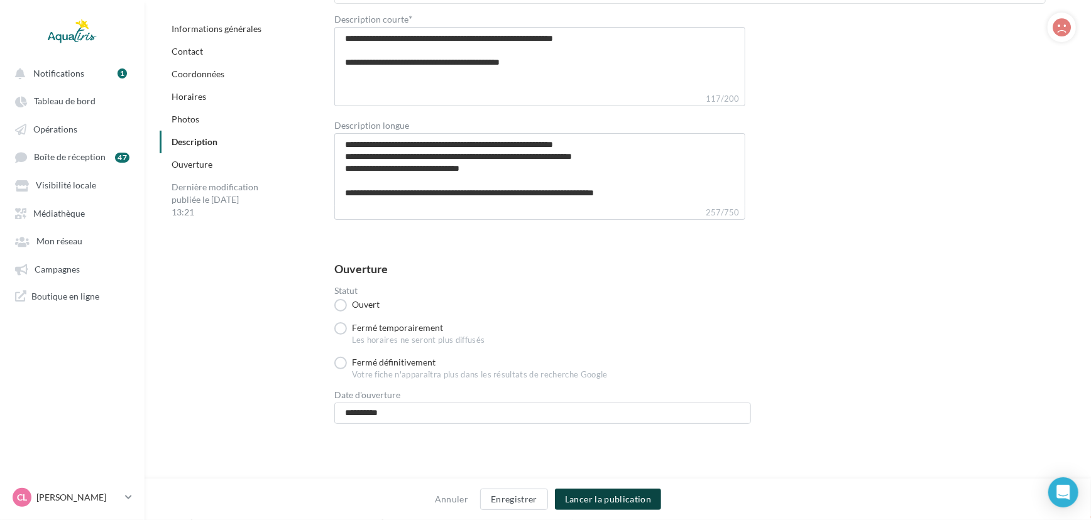
click at [604, 504] on button "Lancer la publication" at bounding box center [608, 499] width 106 height 21
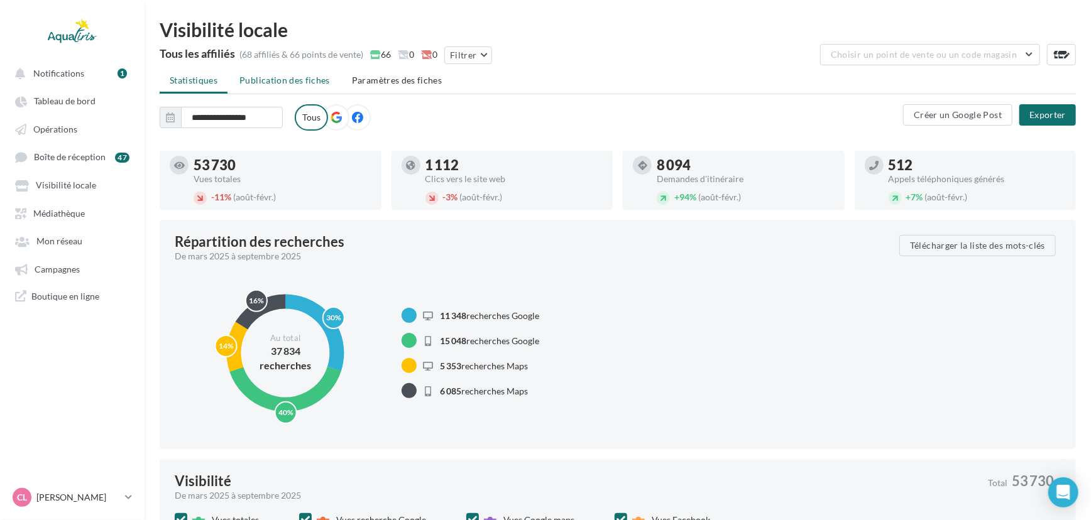
click at [291, 75] on span "Publication des fiches" at bounding box center [284, 80] width 90 height 11
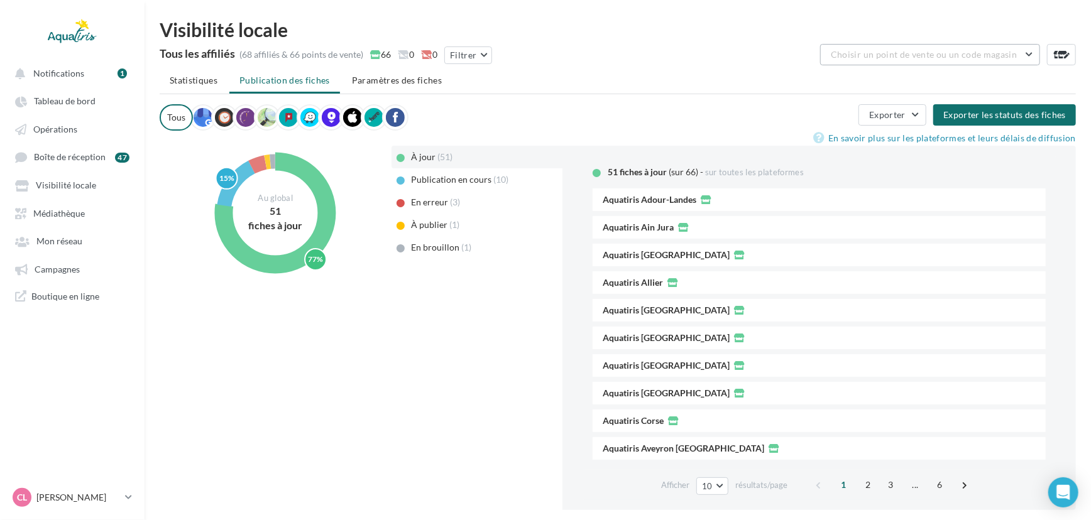
click at [971, 45] on button "Choisir un point de vente ou un code magasin" at bounding box center [930, 54] width 220 height 21
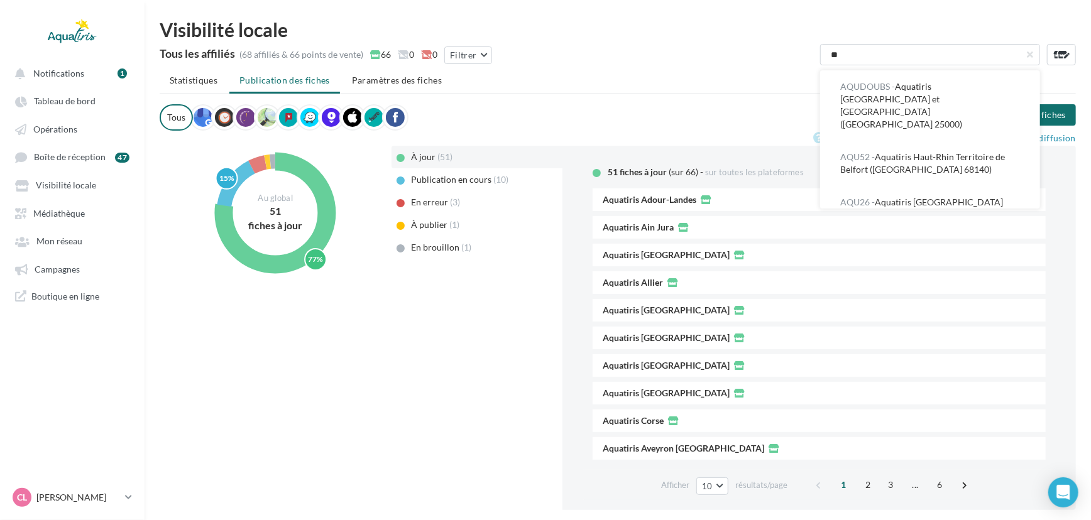
type input "*"
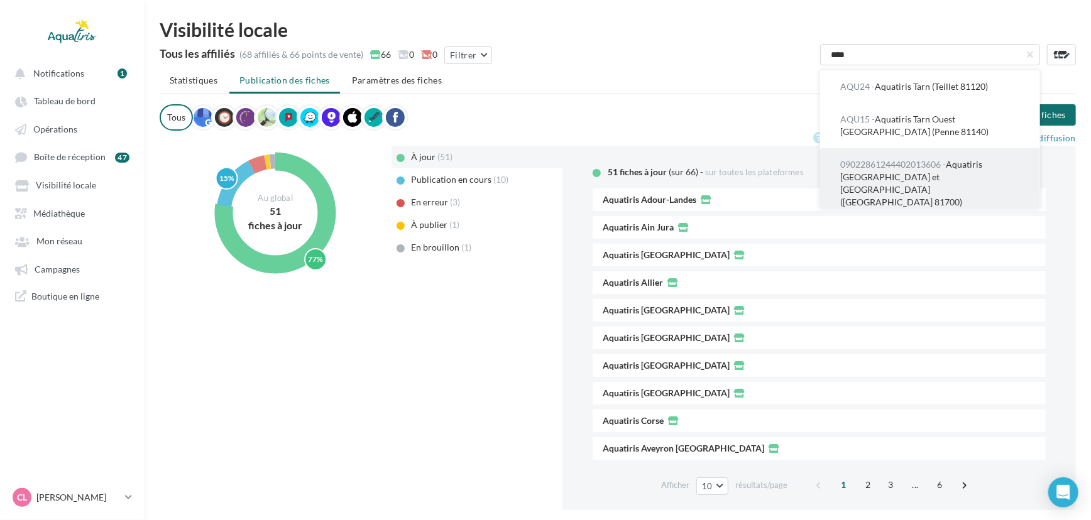
type input "****"
click at [920, 178] on span "09022861244402013606 - Aquatiris Tarn-et-Garonne Ouest et Haute-Garonne (Saint-…" at bounding box center [911, 183] width 142 height 48
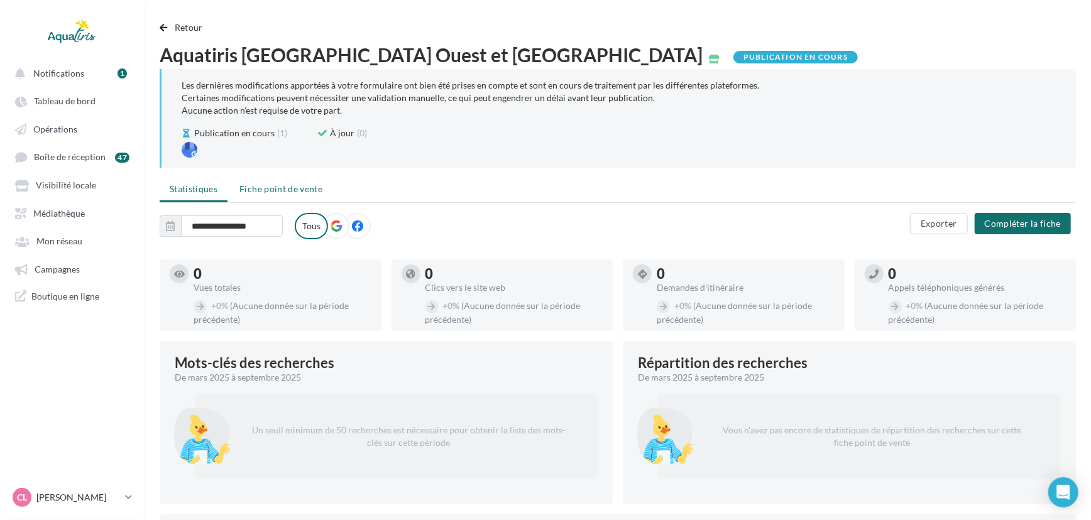
click at [282, 186] on span "Fiche point de vente" at bounding box center [280, 188] width 83 height 11
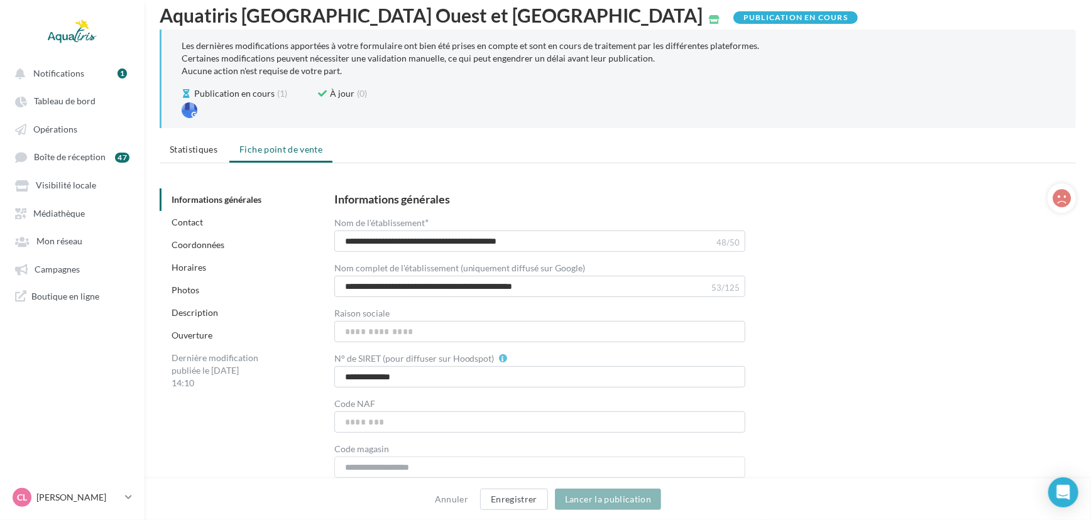
scroll to position [36, 0]
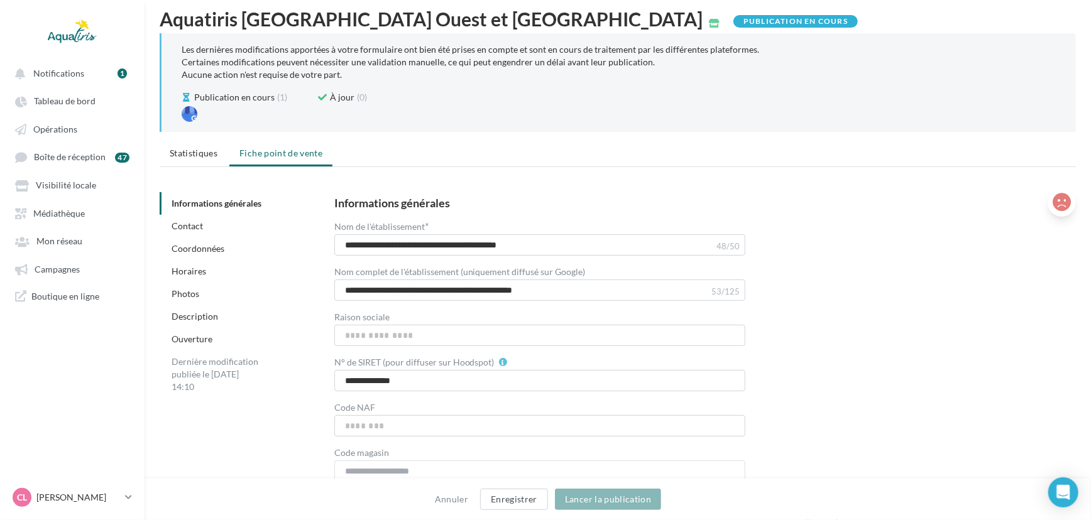
click at [1057, 195] on icon at bounding box center [1061, 202] width 18 height 19
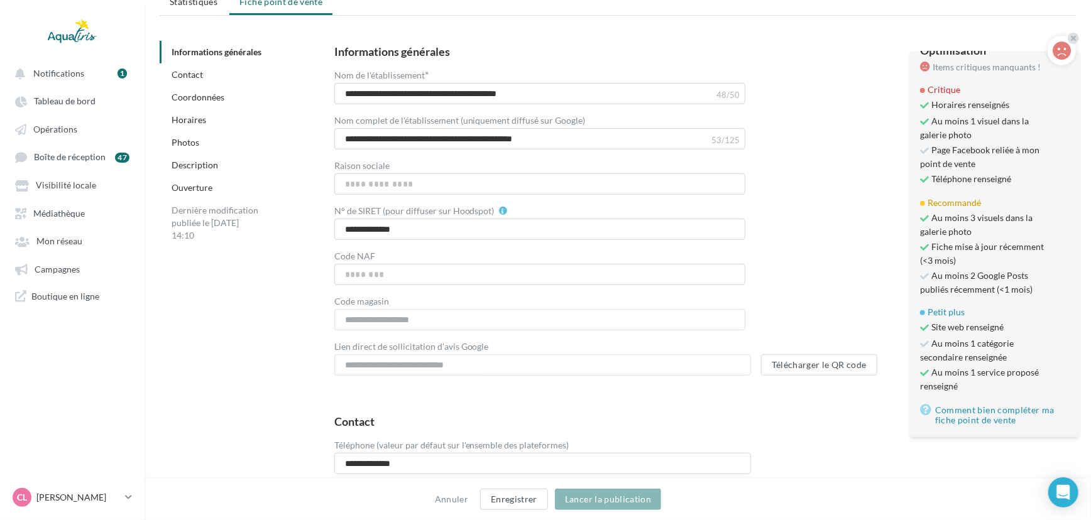
scroll to position [207, 0]
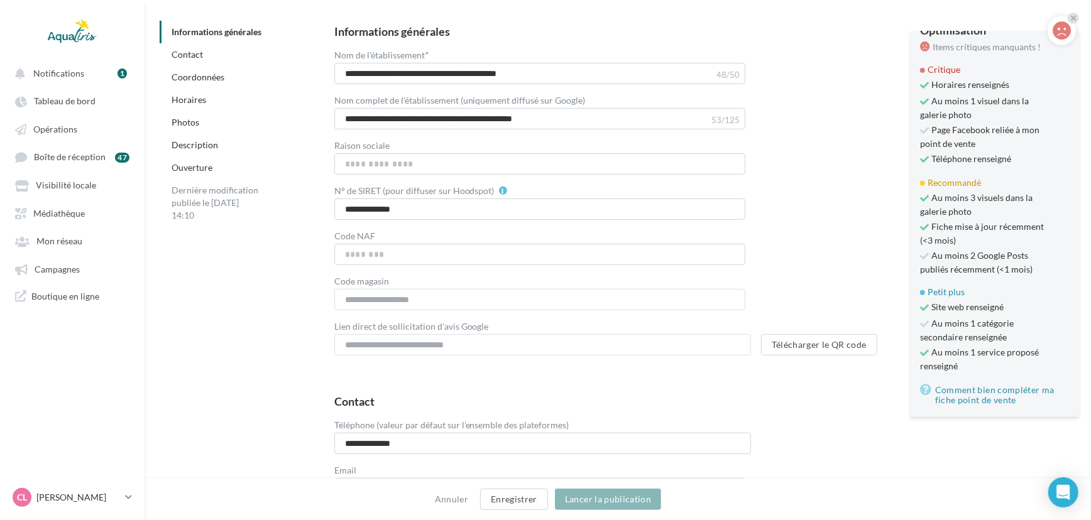
click at [812, 196] on div "**********" at bounding box center [694, 191] width 721 height 330
click at [1074, 19] on icon at bounding box center [1073, 18] width 5 height 8
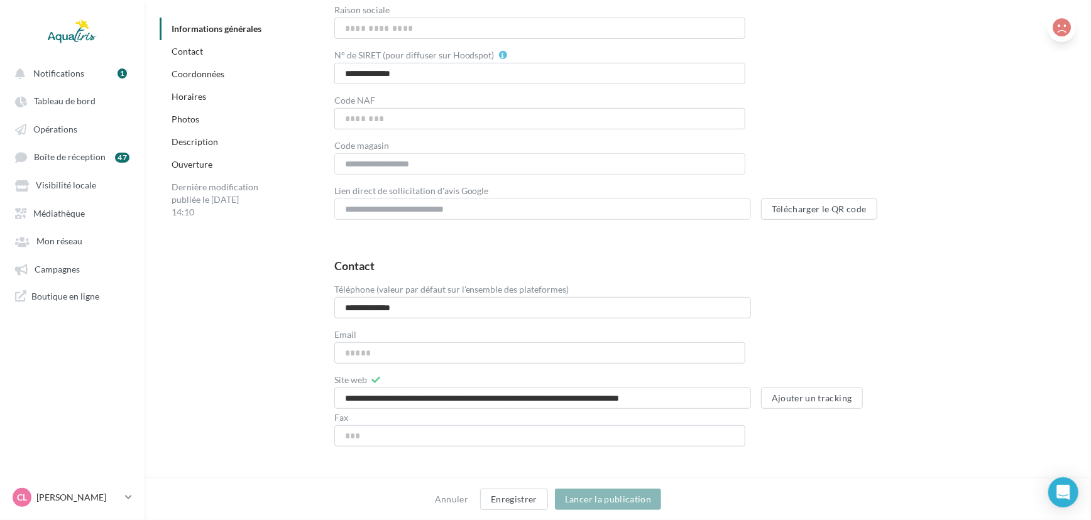
scroll to position [325, 0]
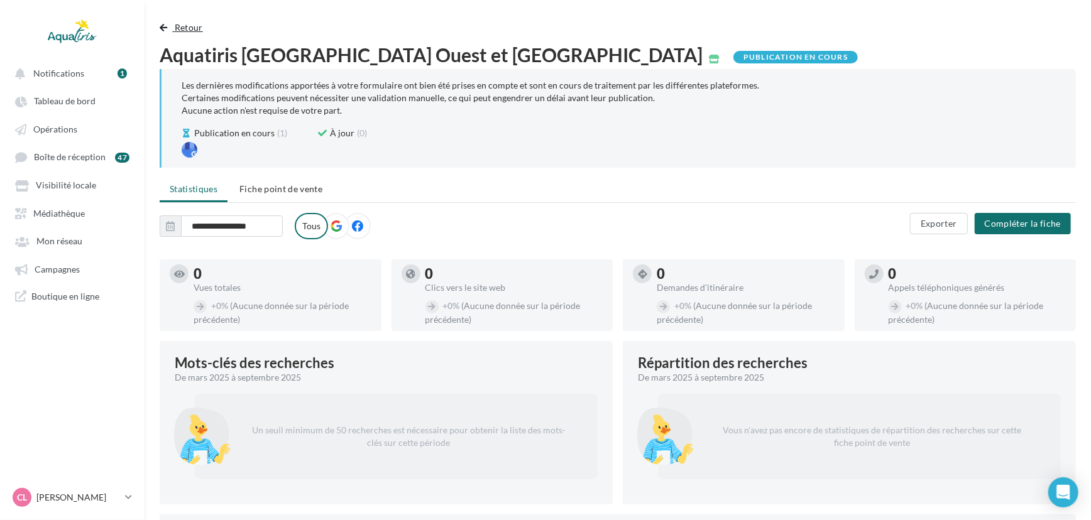
click at [190, 23] on span "Retour" at bounding box center [189, 27] width 28 height 11
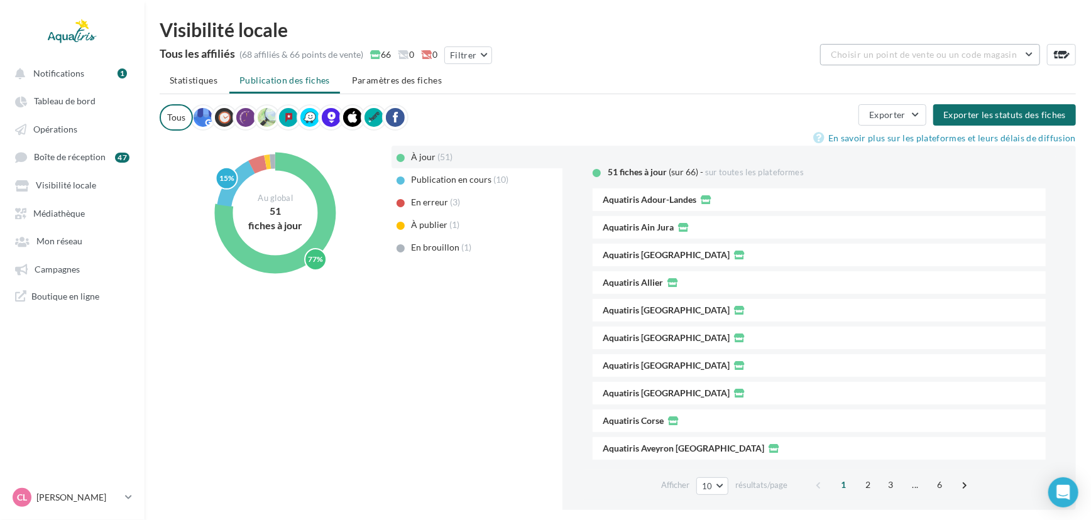
click at [966, 56] on span "Choisir un point de vente ou un code magasin" at bounding box center [924, 54] width 186 height 11
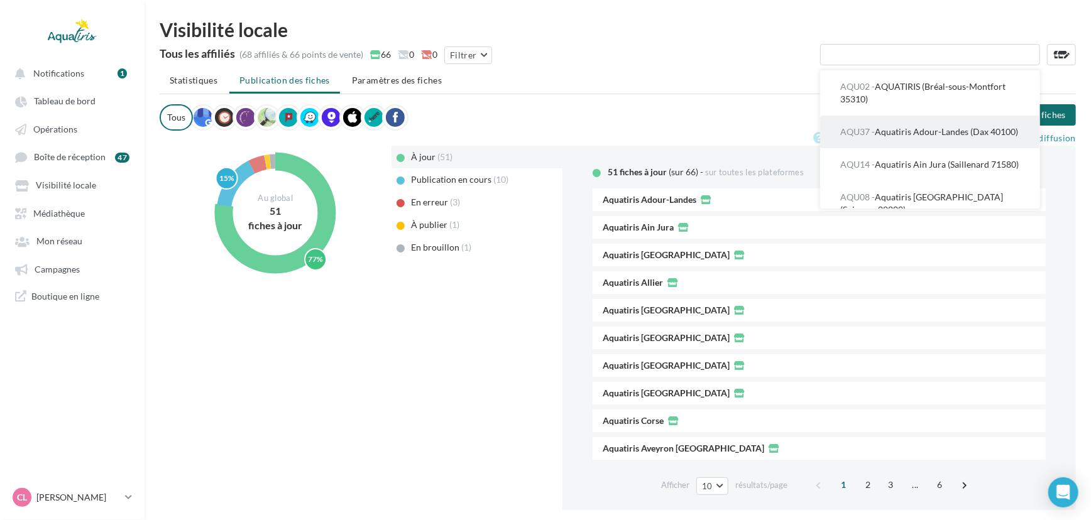
click at [936, 138] on button "AQU37 - Aquatiris Adour-Landes (Dax 40100)" at bounding box center [930, 132] width 220 height 33
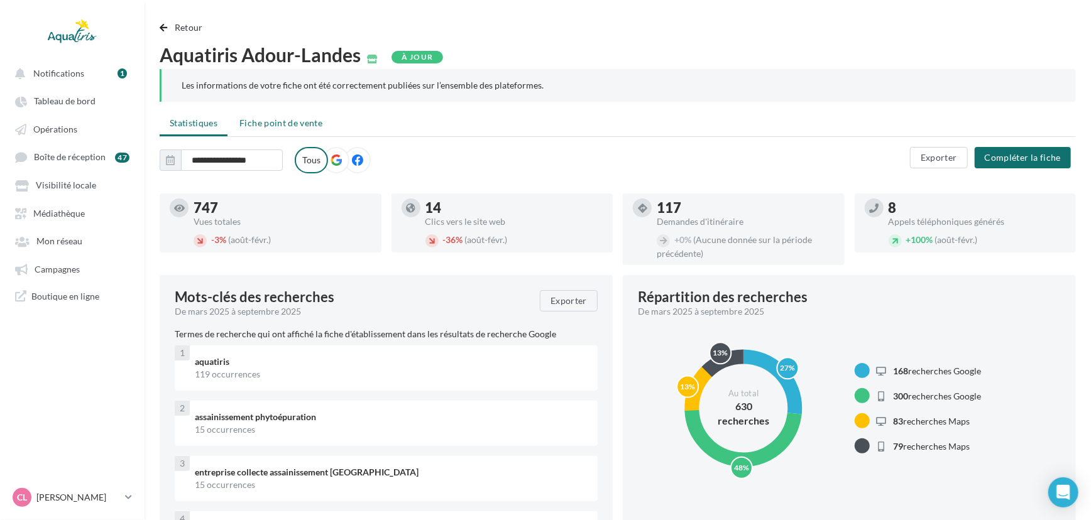
click at [273, 121] on span "Fiche point de vente" at bounding box center [280, 122] width 83 height 11
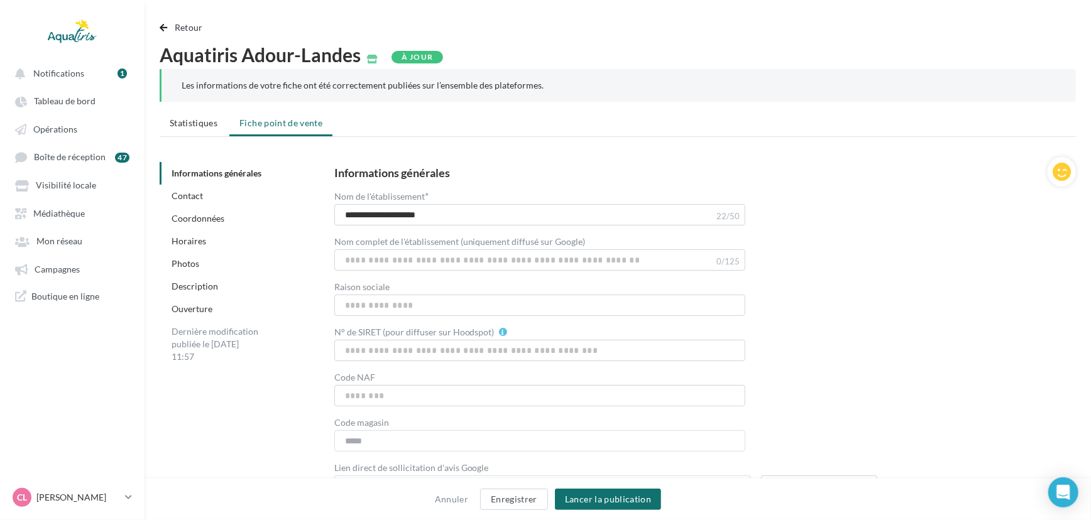
click at [175, 17] on html "Notifications 1 Tableau de bord Opérations Boîte de réception" at bounding box center [545, 260] width 1091 height 520
click at [178, 26] on span "Retour" at bounding box center [189, 27] width 28 height 11
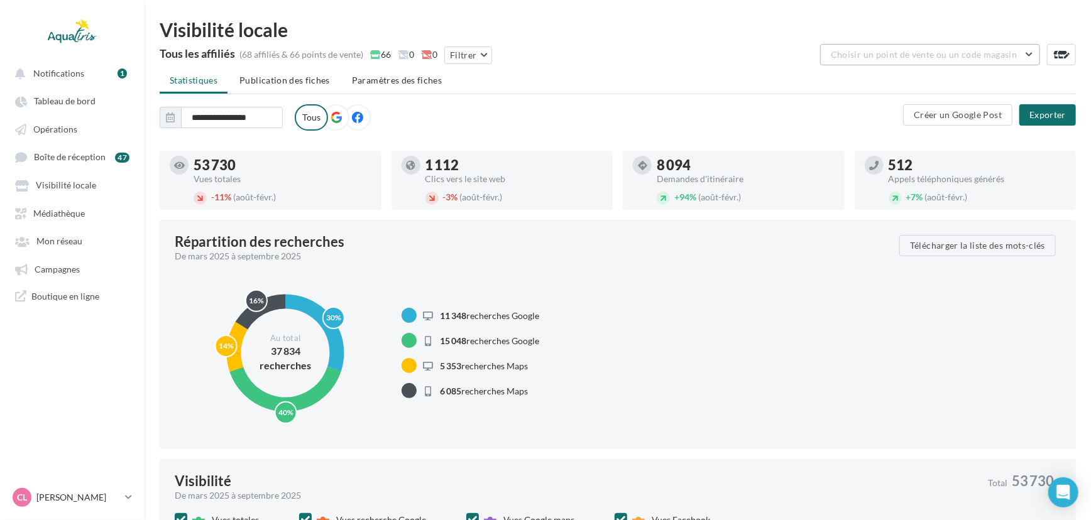
click at [978, 59] on button "Choisir un point de vente ou un code magasin" at bounding box center [930, 54] width 220 height 21
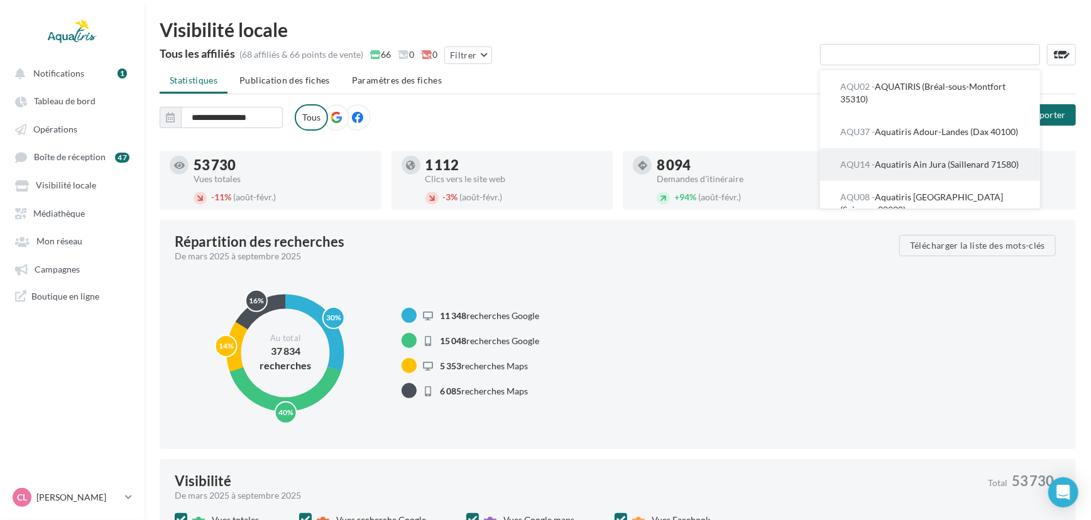
click at [926, 170] on span "AQU14 - Aquatiris Ain Jura (Saillenard 71580)" at bounding box center [929, 164] width 178 height 11
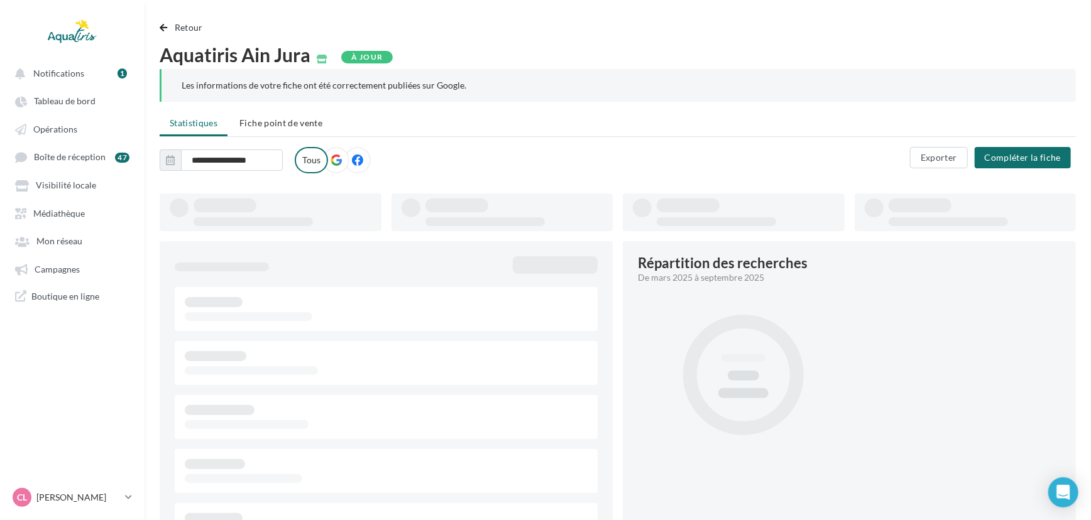
type input "**********"
drag, startPoint x: 732, startPoint y: 158, endPoint x: 748, endPoint y: 176, distance: 23.6
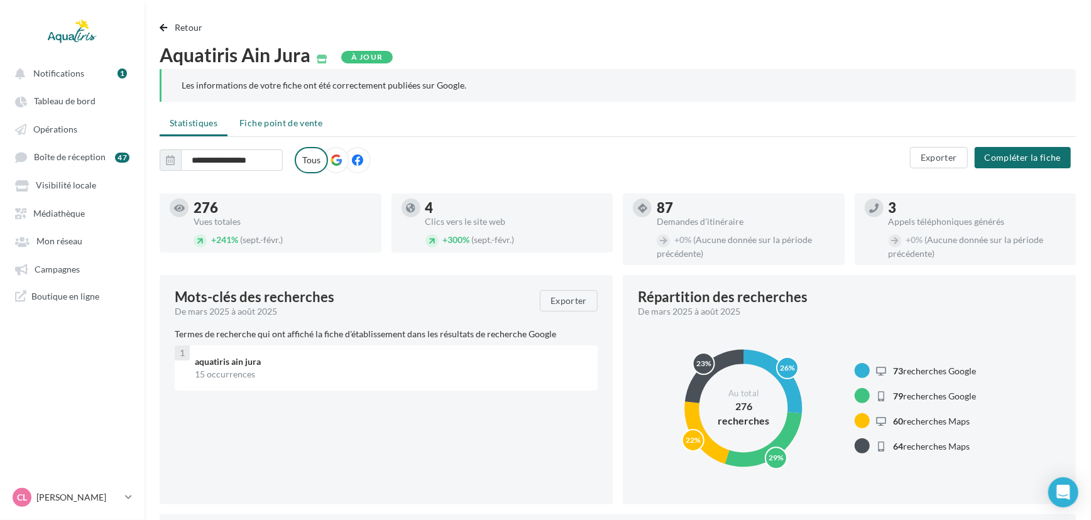
click at [268, 118] on span "Fiche point de vente" at bounding box center [280, 122] width 83 height 11
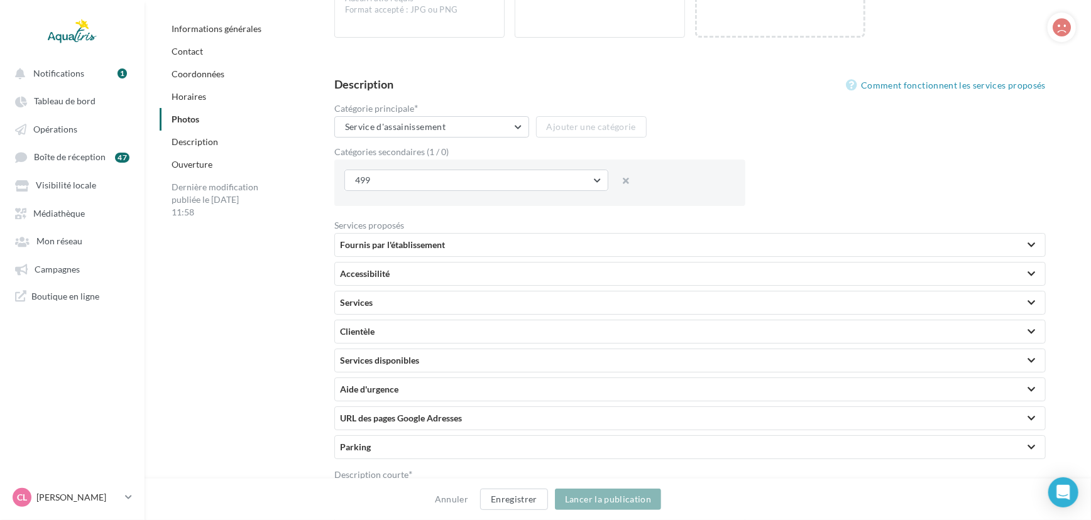
scroll to position [2770, 0]
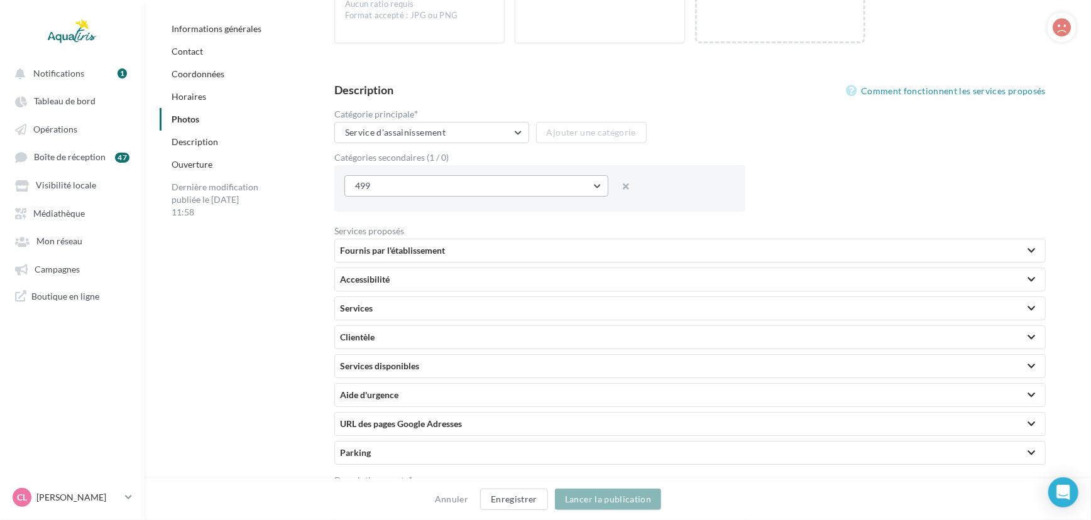
click at [574, 181] on button "499" at bounding box center [476, 185] width 264 height 21
click at [545, 188] on button "499" at bounding box center [476, 185] width 264 height 21
click at [773, 126] on div "Catégorie principale * Service d'assainissement Service d'assainissement Ajoute…" at bounding box center [694, 163] width 721 height 108
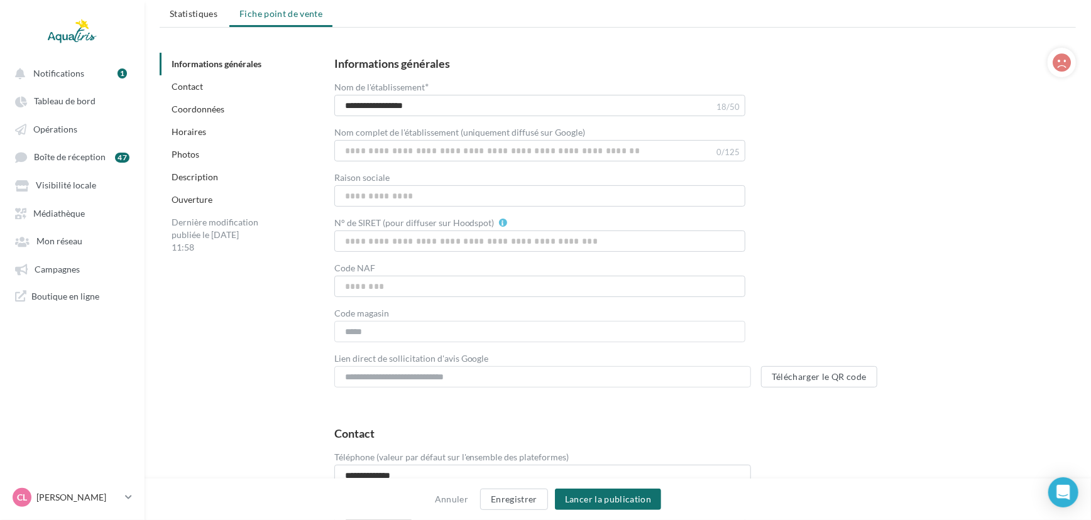
scroll to position [0, 0]
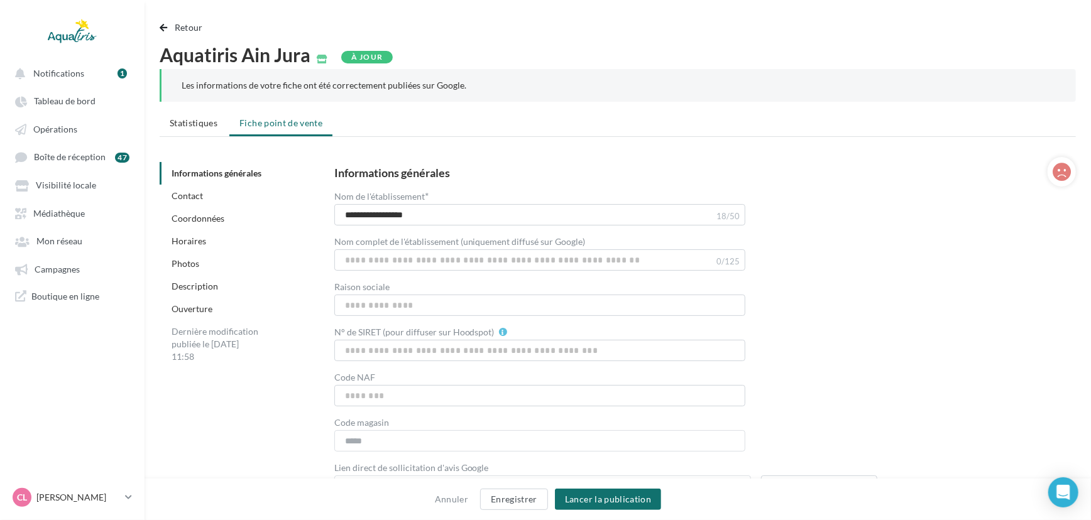
click at [164, 19] on html "Notifications 1 Tableau de bord Opérations Boîte de réception" at bounding box center [545, 260] width 1091 height 520
click at [165, 21] on button "Retour" at bounding box center [184, 27] width 48 height 15
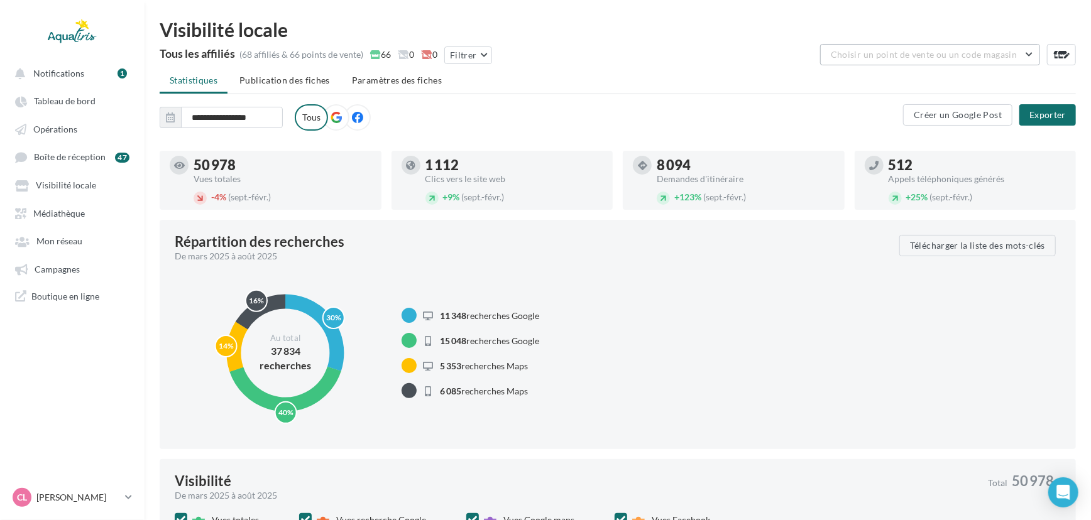
click at [988, 51] on span "Choisir un point de vente ou un code magasin" at bounding box center [924, 54] width 186 height 11
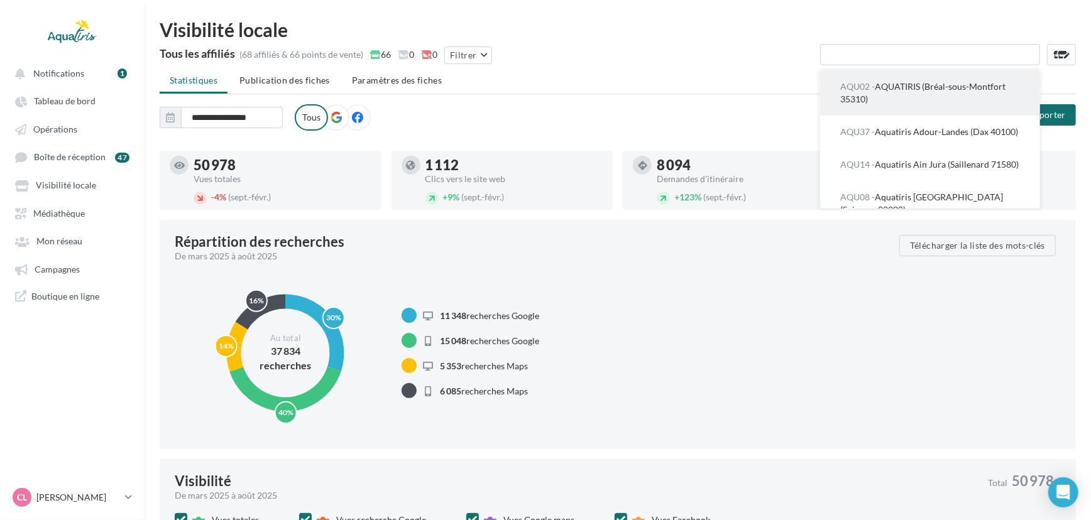
click at [919, 99] on button "AQU02 - AQUATIRIS (Bréal-sous-Montfort 35310)" at bounding box center [930, 92] width 220 height 45
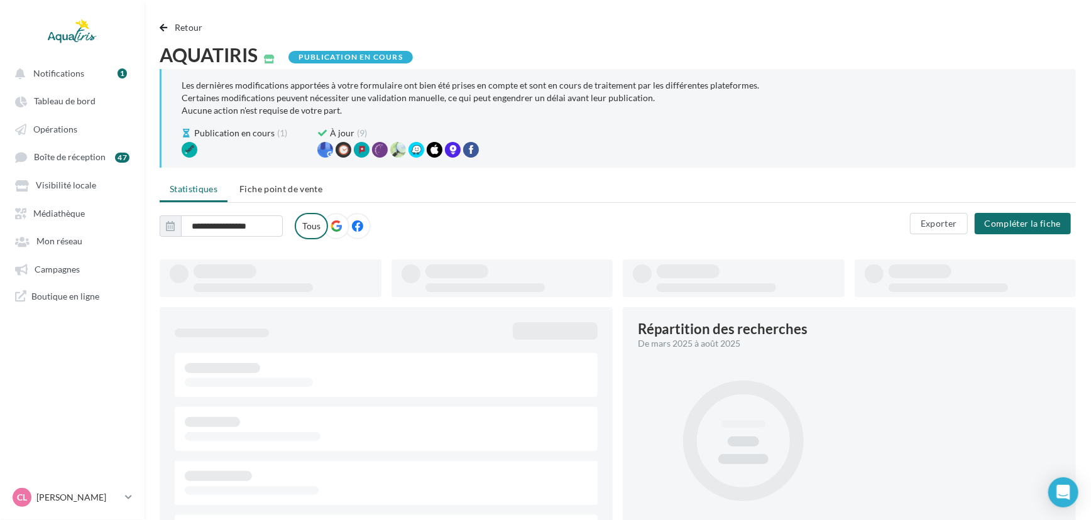
drag, startPoint x: 711, startPoint y: 82, endPoint x: 725, endPoint y: 86, distance: 14.9
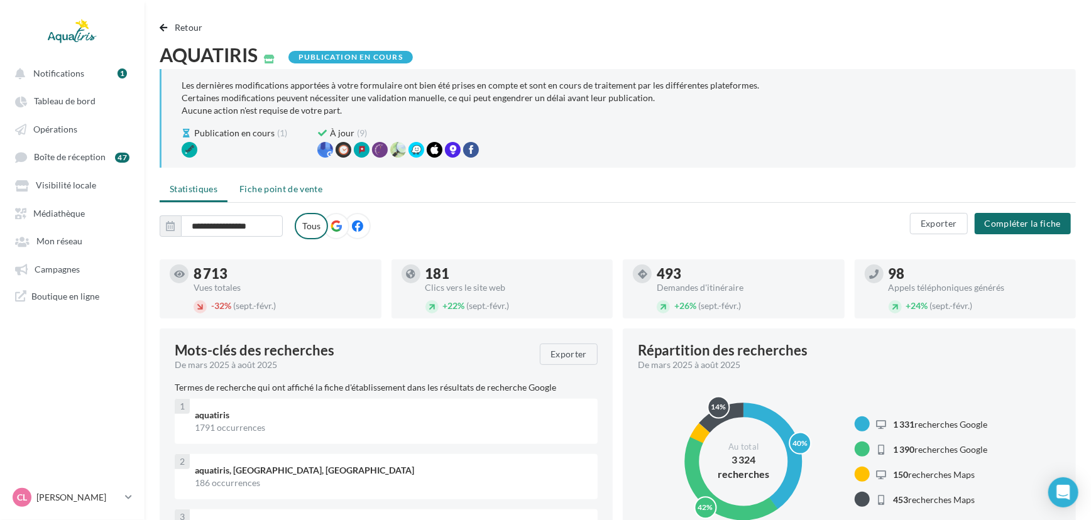
click at [298, 183] on span "Fiche point de vente" at bounding box center [280, 188] width 83 height 11
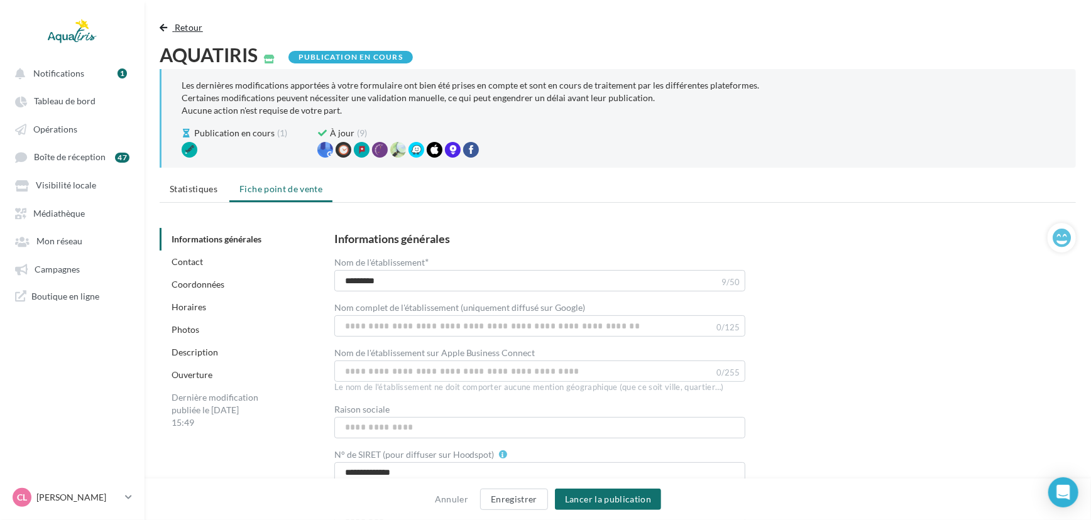
click at [188, 28] on span "Retour" at bounding box center [189, 27] width 28 height 11
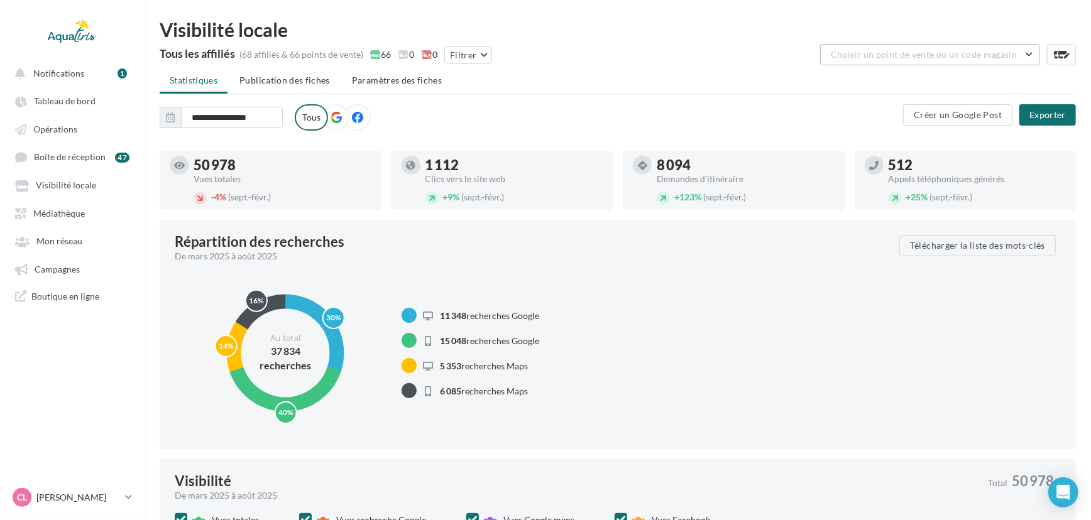
click at [978, 48] on button "Choisir un point de vente ou un code magasin" at bounding box center [930, 54] width 220 height 21
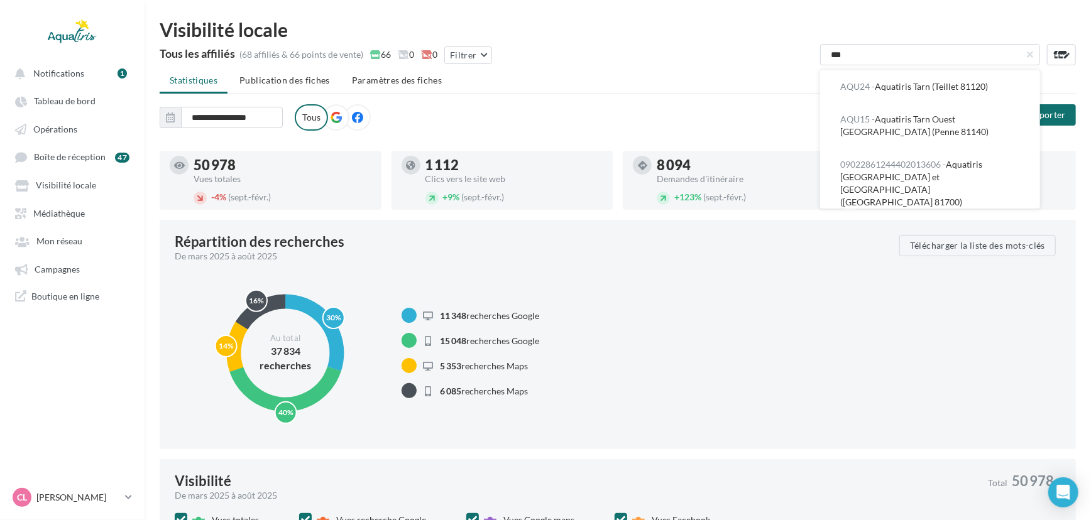
type input "****"
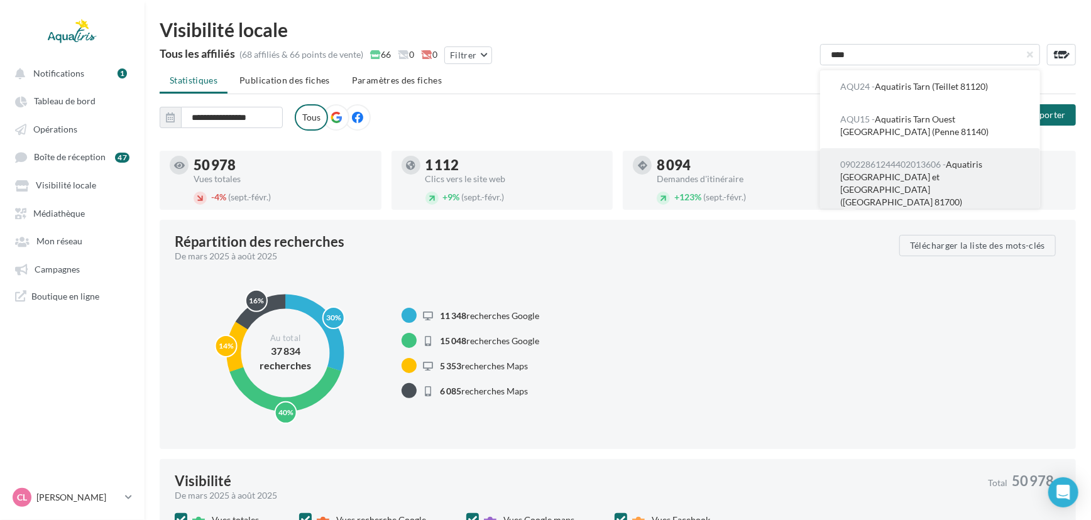
click at [927, 170] on button "09022861244402013606 - Aquatiris Tarn-et-Garonne Ouest et Haute-Garonne (Saint-…" at bounding box center [930, 183] width 220 height 70
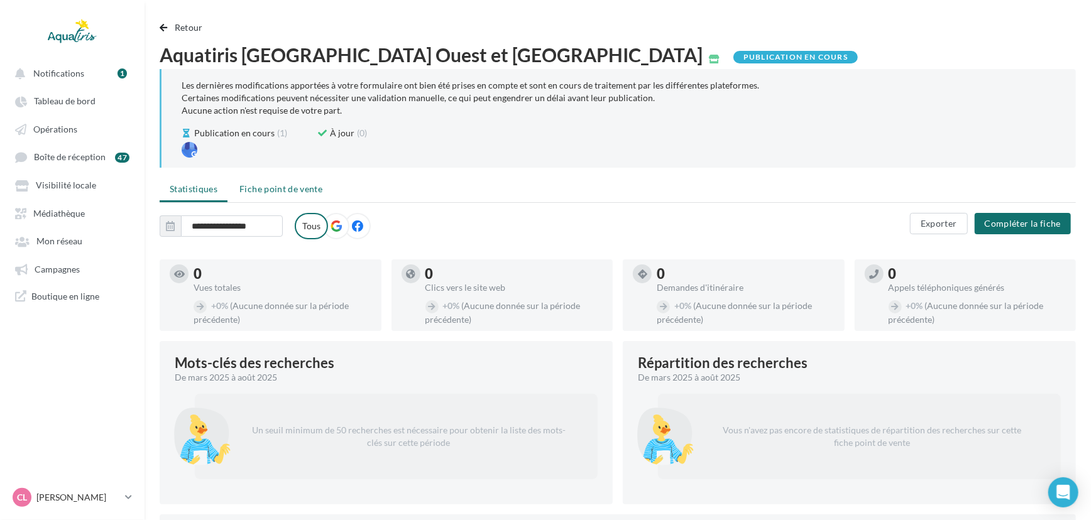
click at [288, 188] on span "Fiche point de vente" at bounding box center [280, 188] width 83 height 11
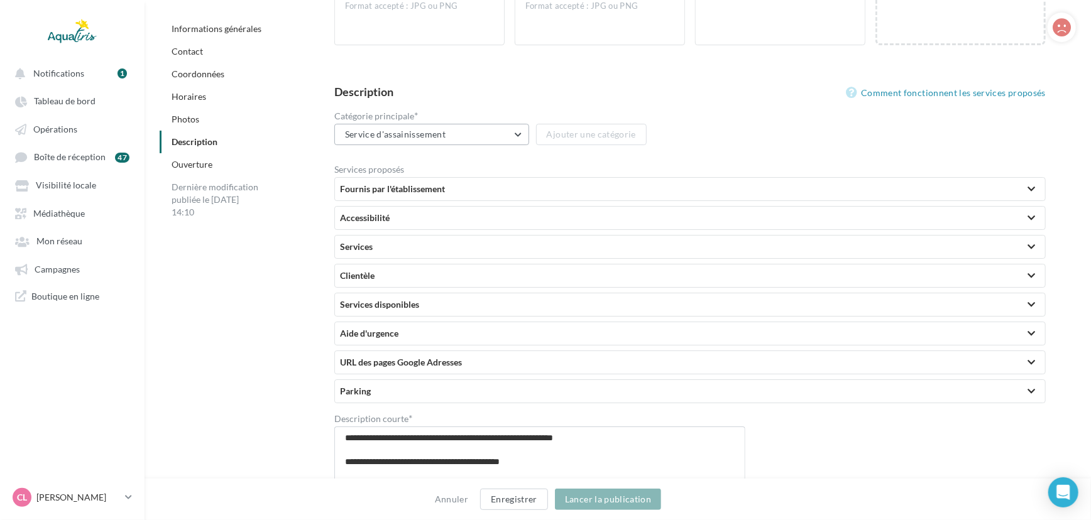
scroll to position [2651, 0]
click at [511, 188] on div "Fournis par l'établissement" at bounding box center [690, 189] width 700 height 13
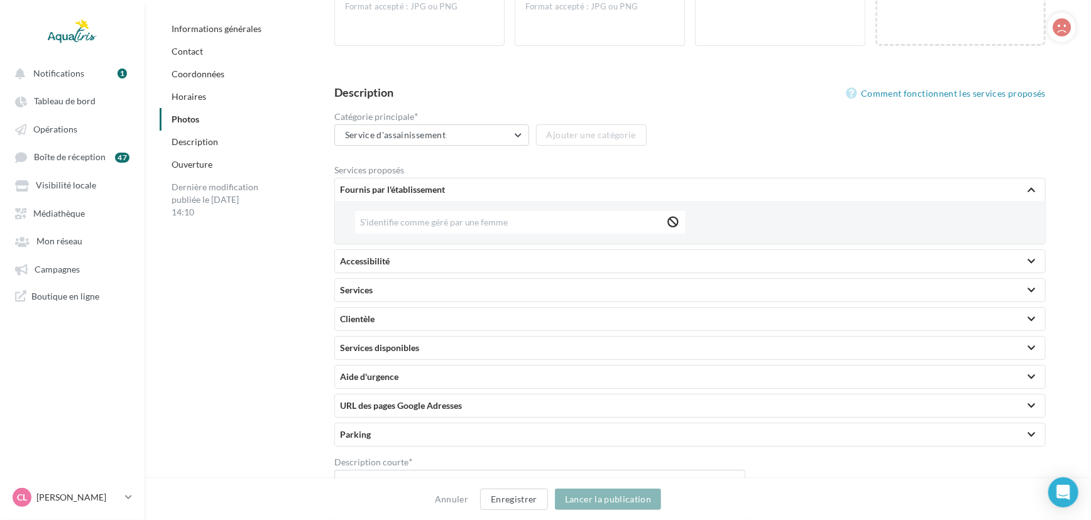
click at [511, 188] on div "Fournis par l'établissement" at bounding box center [690, 189] width 700 height 13
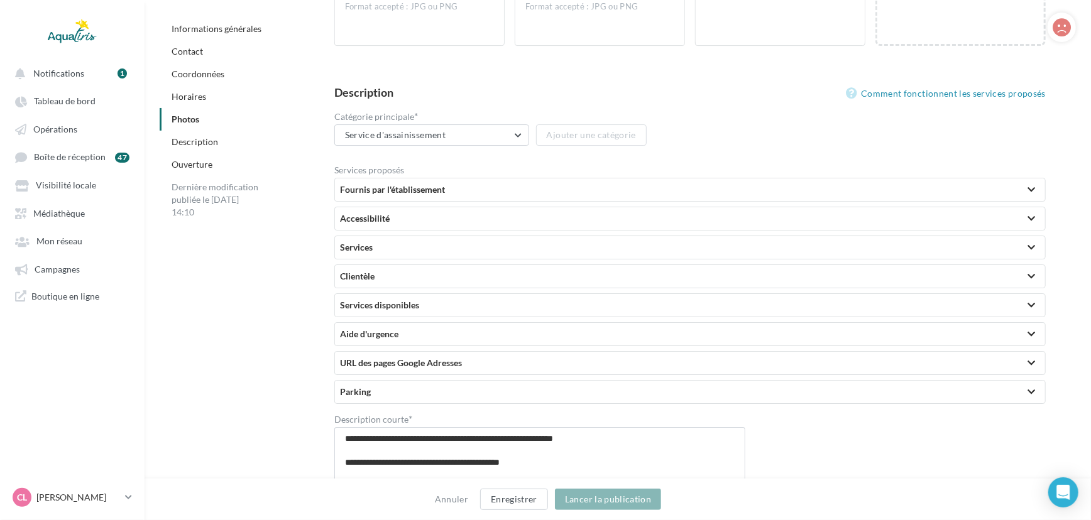
click at [496, 227] on div "Accessibilité" at bounding box center [690, 218] width 710 height 23
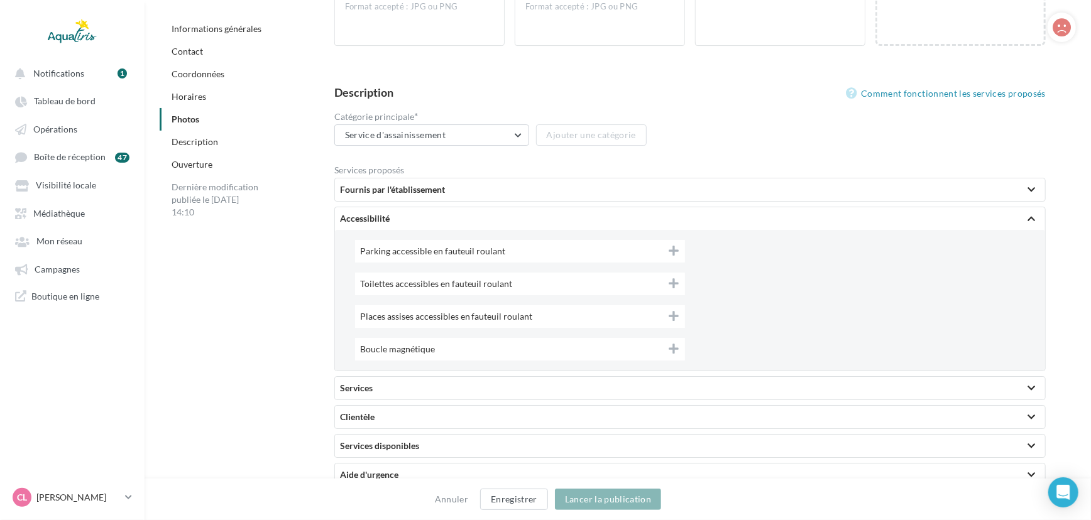
click at [496, 227] on div "Accessibilité" at bounding box center [690, 218] width 710 height 23
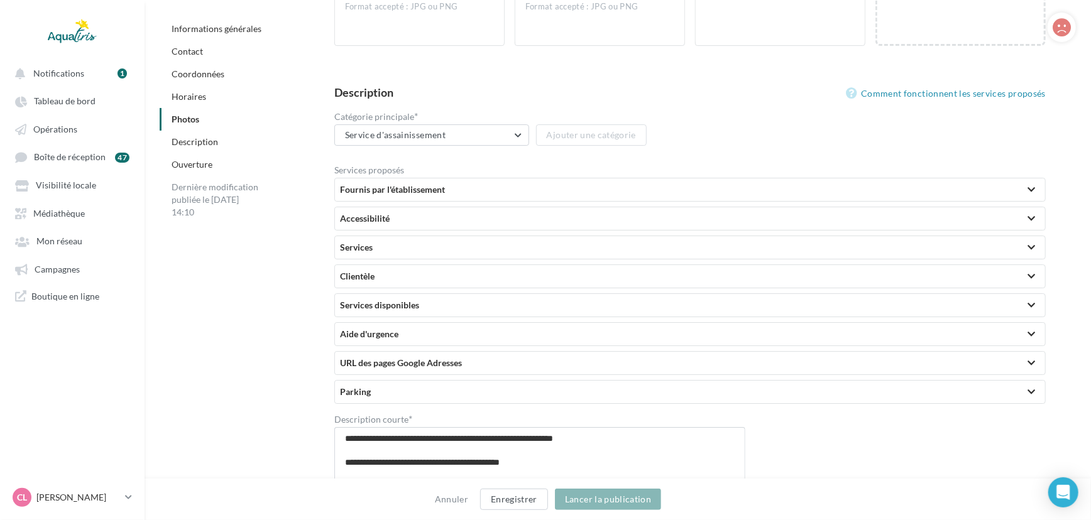
click at [488, 251] on div "Services" at bounding box center [690, 247] width 700 height 13
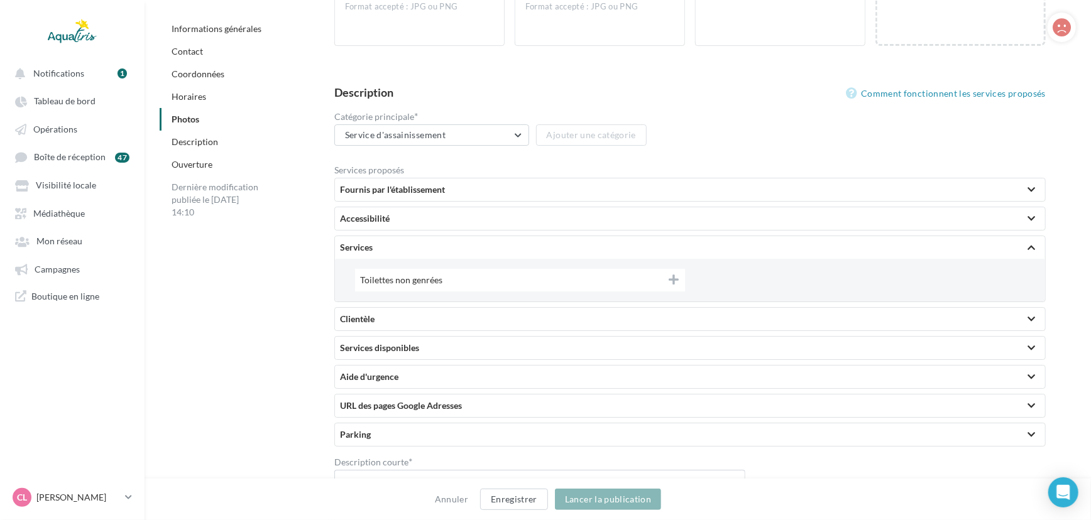
click at [488, 251] on div "Services" at bounding box center [690, 247] width 700 height 13
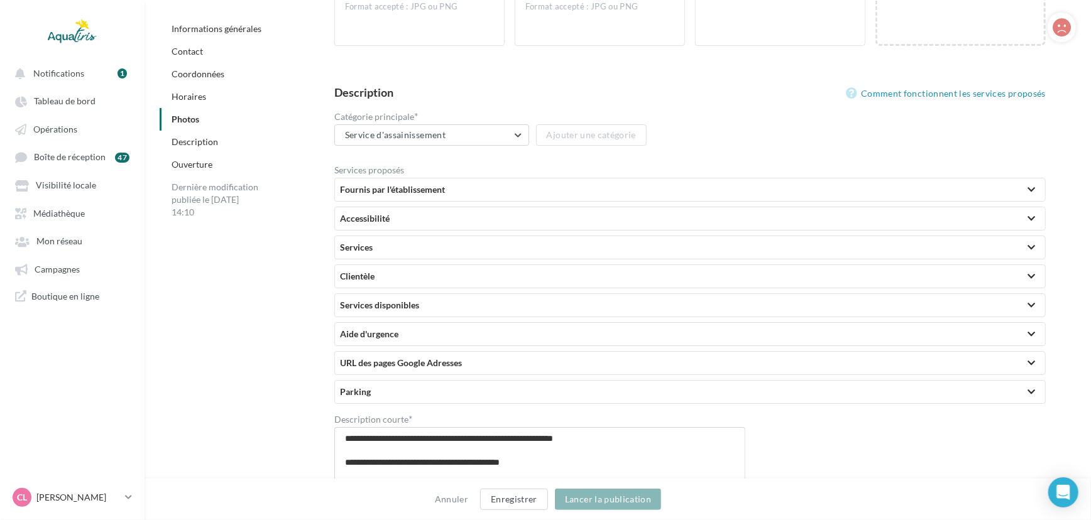
click at [479, 284] on div "Clientèle" at bounding box center [690, 276] width 710 height 23
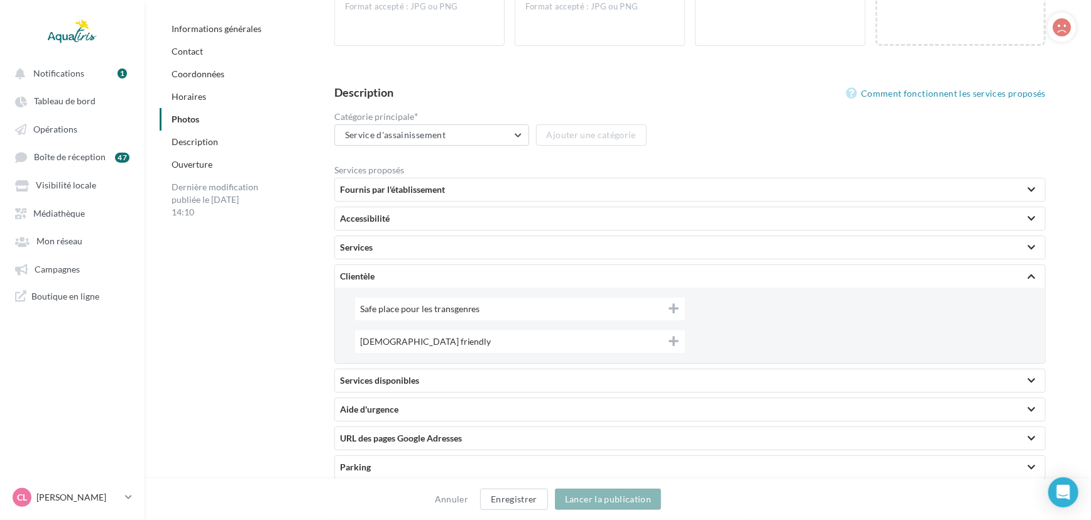
click at [476, 285] on div "Clientèle" at bounding box center [690, 276] width 710 height 23
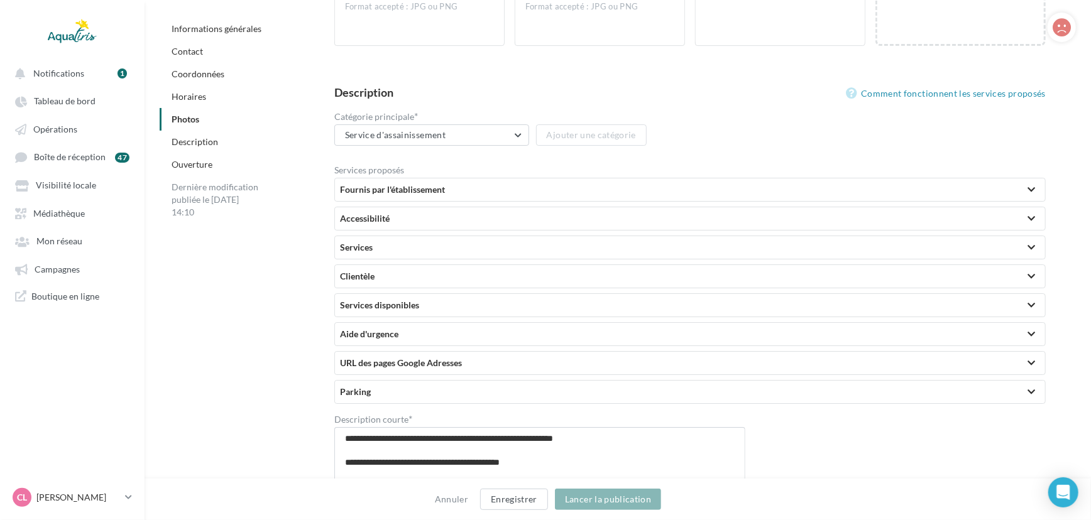
click at [477, 306] on div "Services disponibles" at bounding box center [690, 305] width 700 height 13
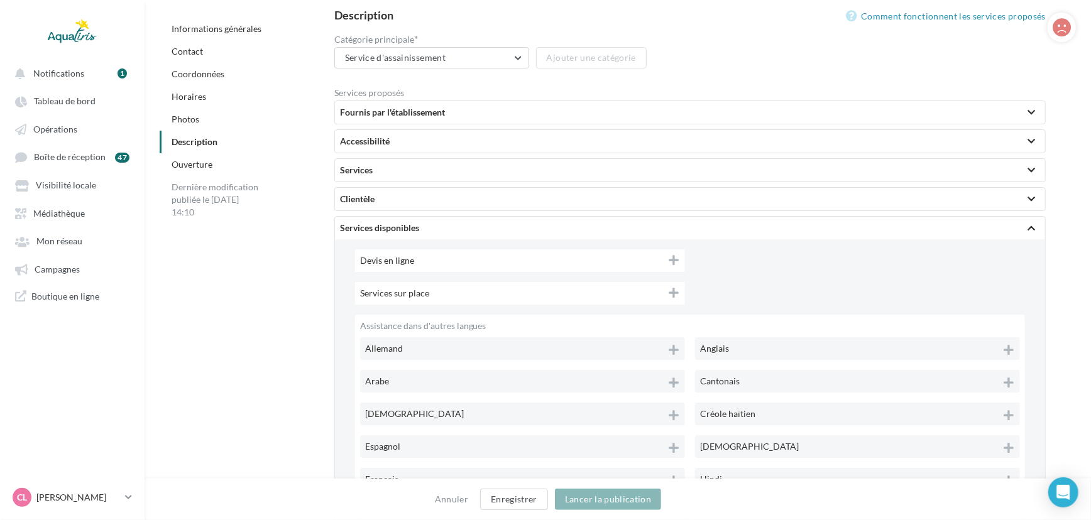
scroll to position [2708, 0]
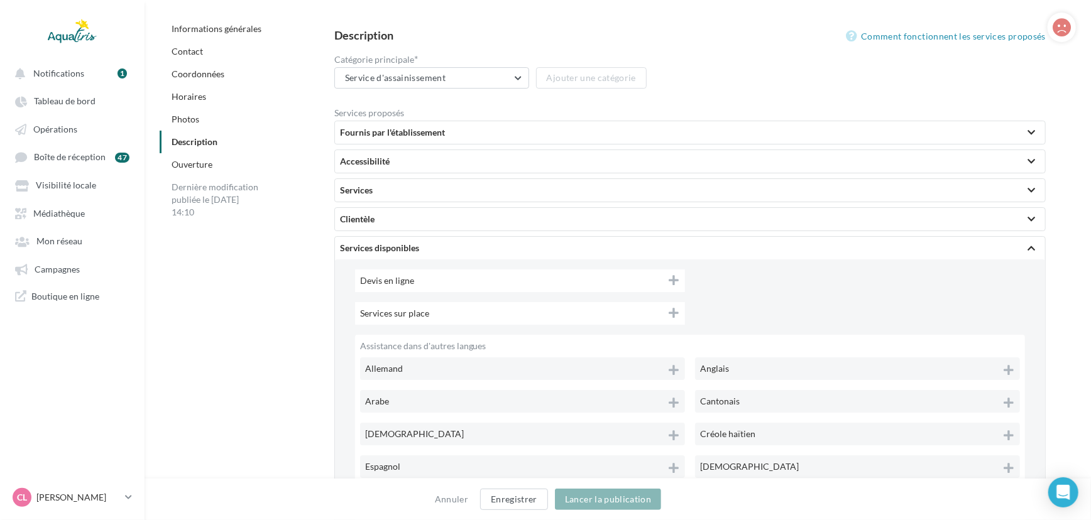
click at [472, 244] on div "Services disponibles" at bounding box center [690, 248] width 700 height 13
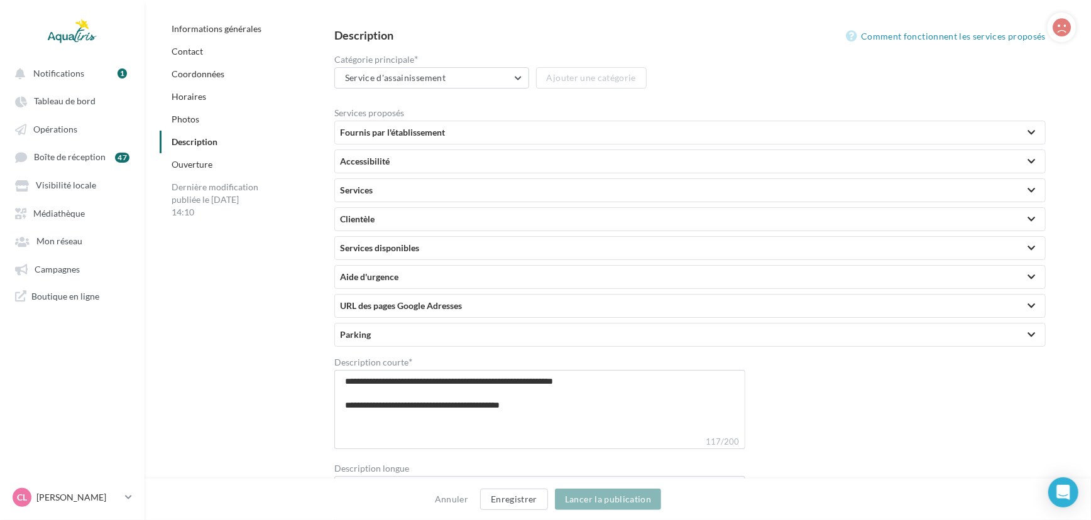
click at [378, 278] on div "Aide d'urgence" at bounding box center [690, 277] width 700 height 13
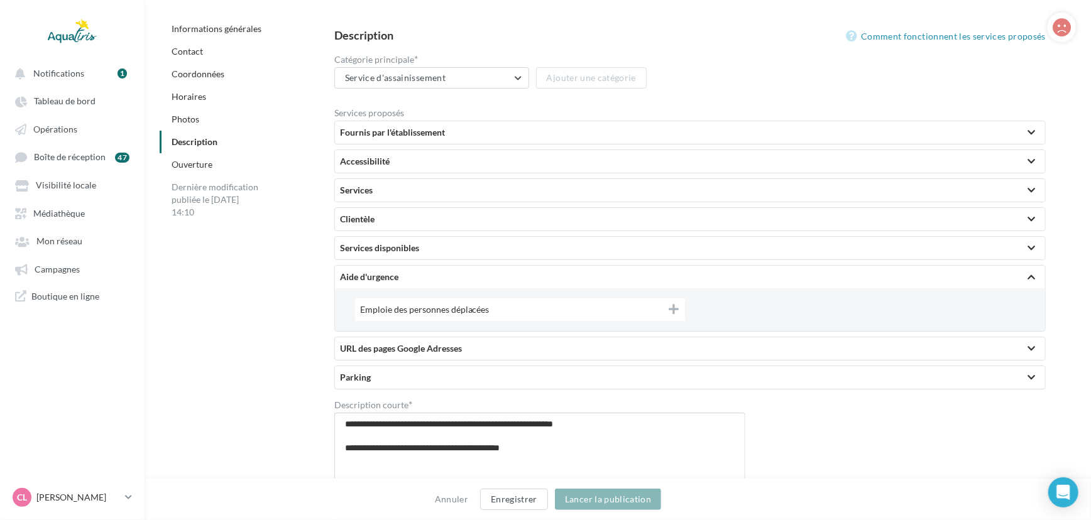
click at [378, 278] on div "Aide d'urgence" at bounding box center [690, 277] width 700 height 13
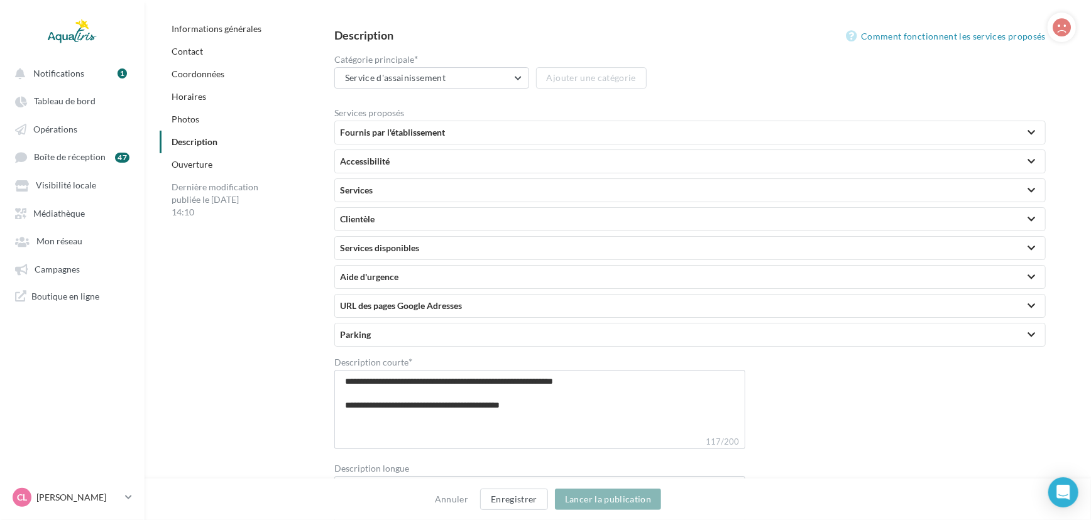
click at [366, 305] on div "URL des pages Google Adresses" at bounding box center [690, 306] width 700 height 13
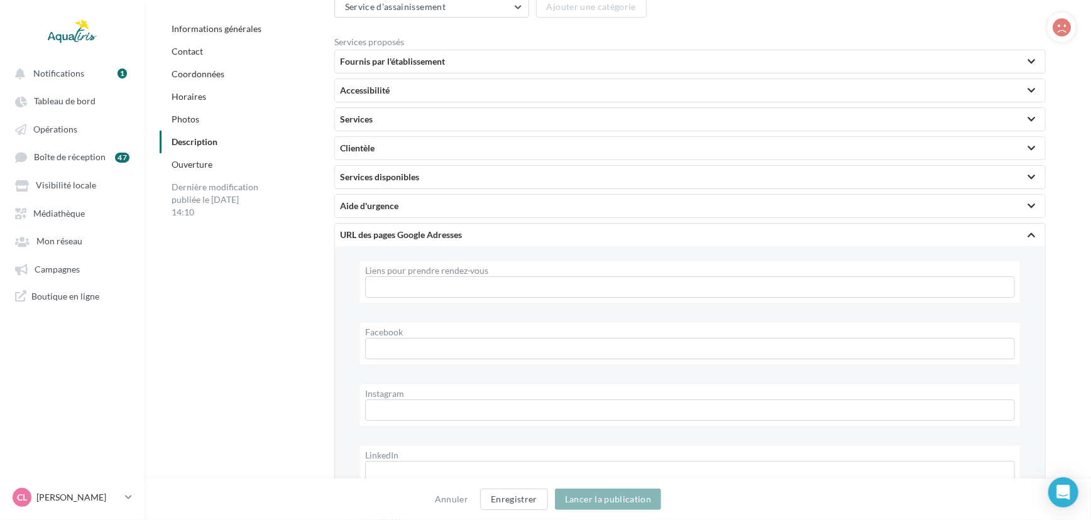
scroll to position [2823, 0]
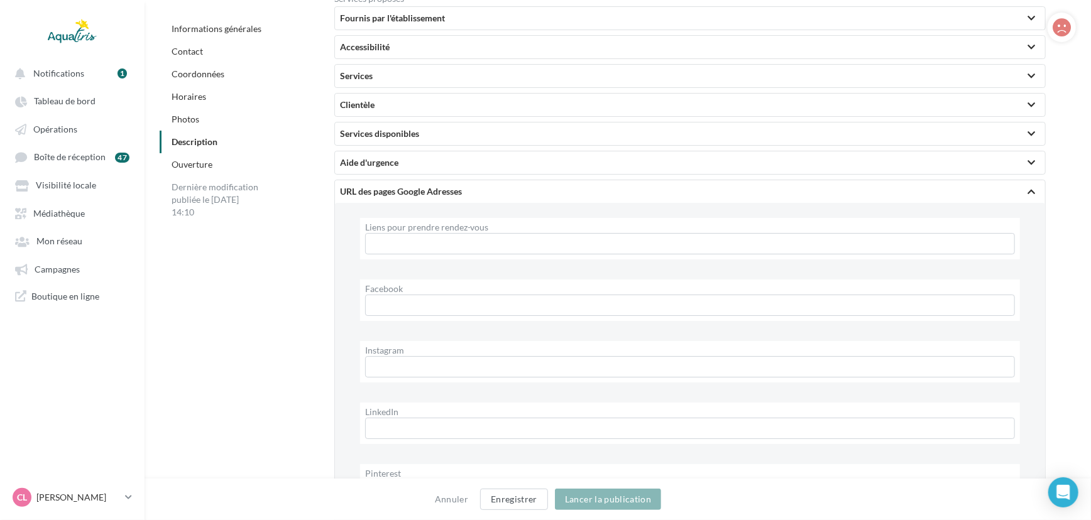
click at [421, 186] on div "URL des pages Google Adresses" at bounding box center [690, 191] width 700 height 13
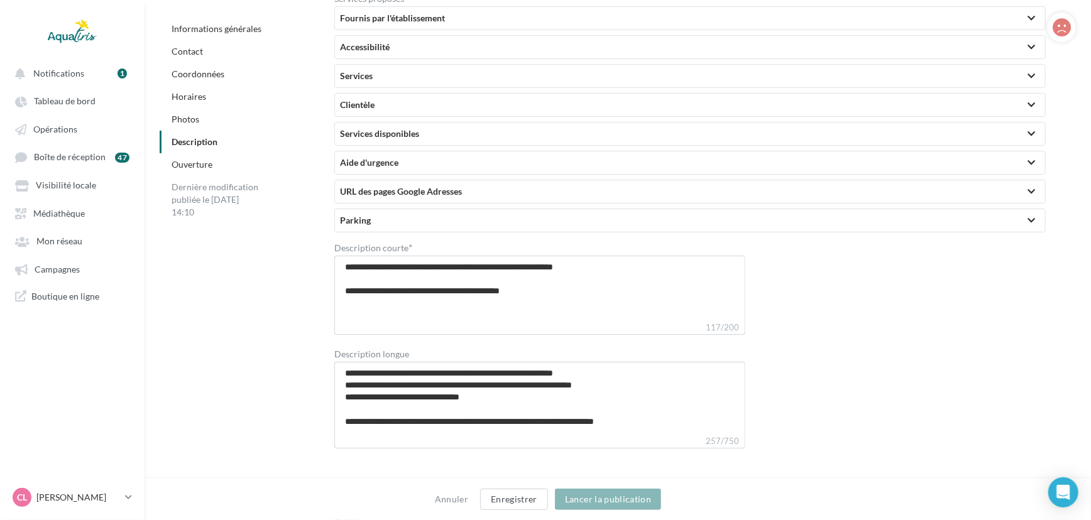
click at [411, 214] on div "Parking" at bounding box center [690, 220] width 710 height 23
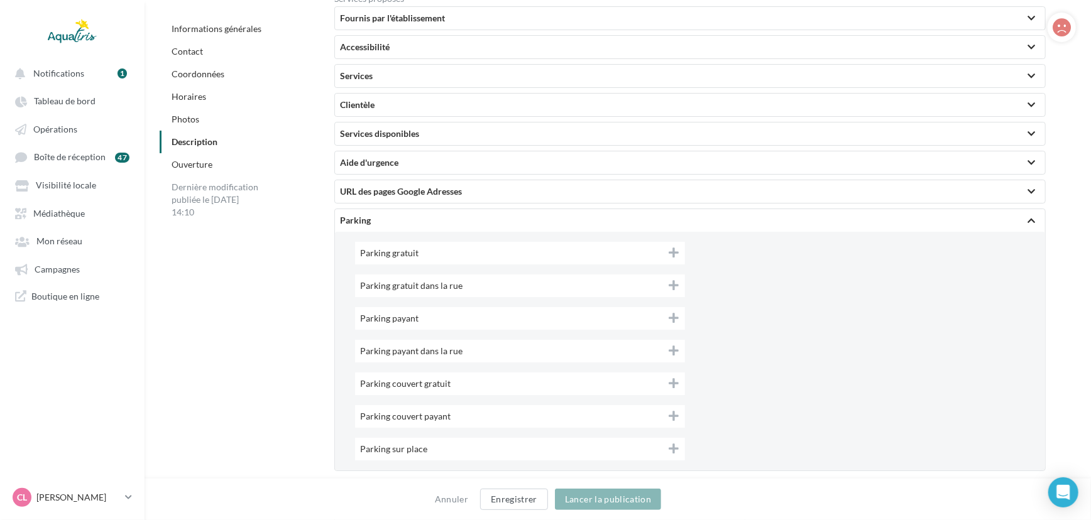
click at [405, 218] on div "Parking" at bounding box center [690, 220] width 700 height 13
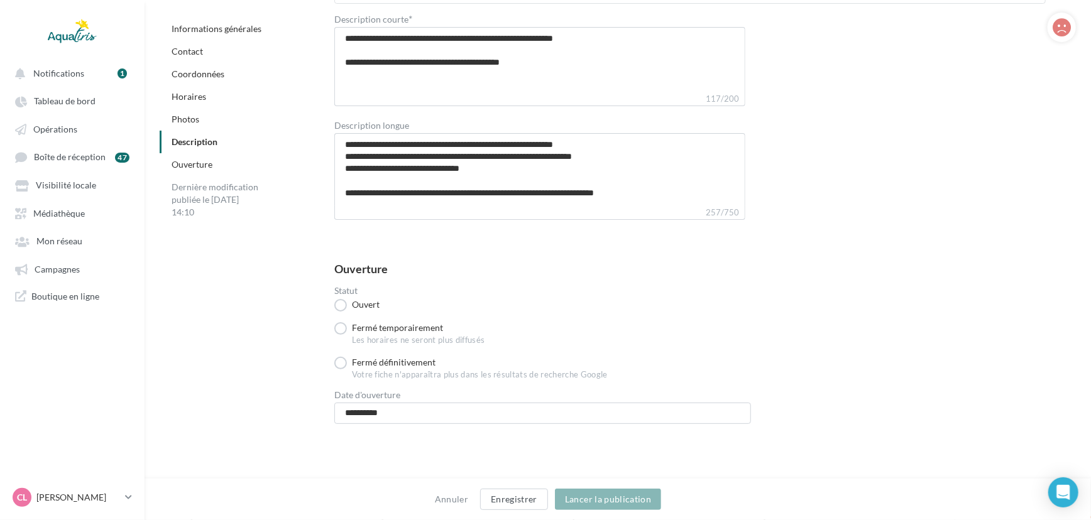
scroll to position [2994, 0]
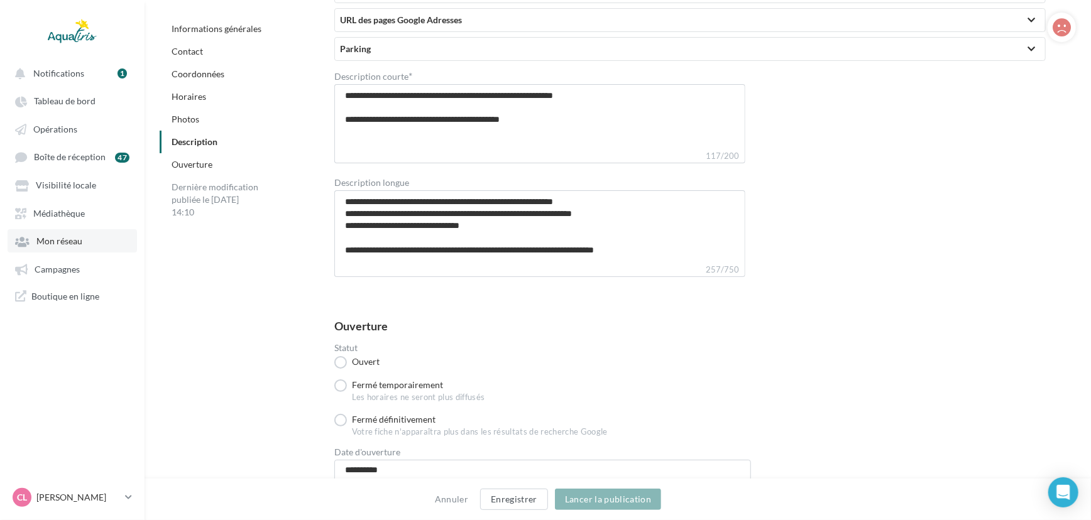
drag, startPoint x: 61, startPoint y: 279, endPoint x: 91, endPoint y: 253, distance: 39.7
click at [61, 279] on link "Campagnes" at bounding box center [72, 269] width 129 height 23
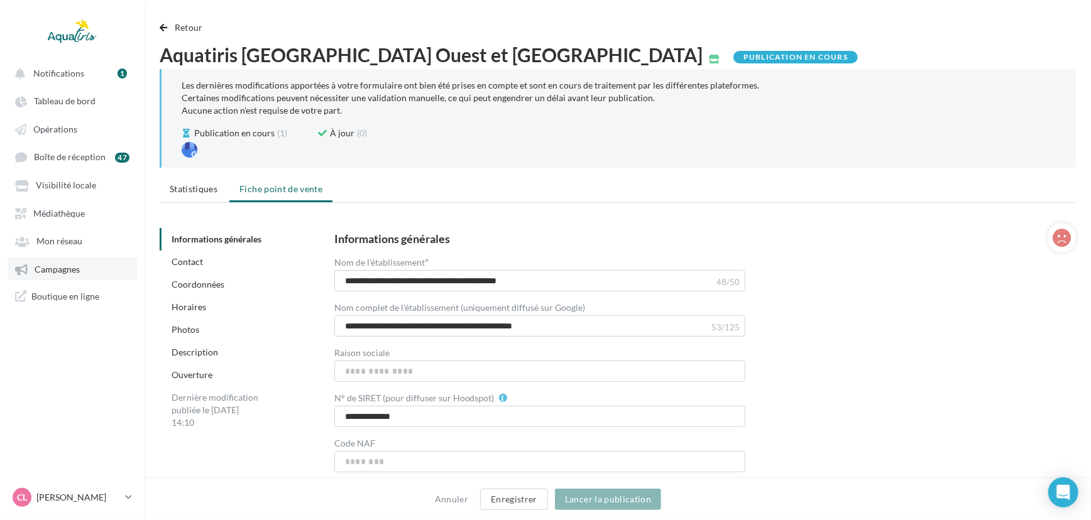
click at [64, 268] on span "Campagnes" at bounding box center [57, 269] width 45 height 11
click at [50, 231] on link "Mon réseau" at bounding box center [72, 240] width 129 height 23
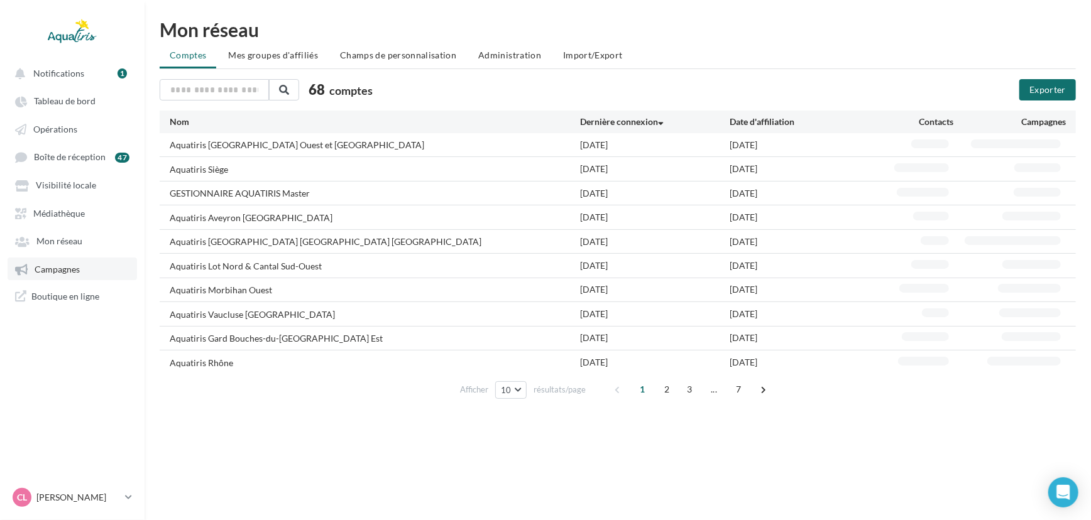
click at [53, 275] on span "Campagnes" at bounding box center [57, 269] width 45 height 11
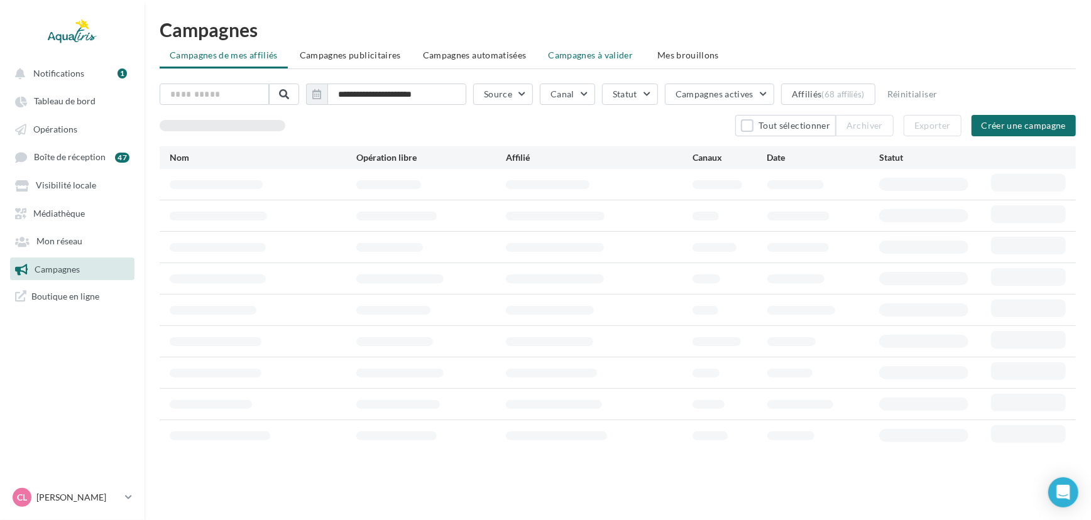
click at [571, 50] on span "Campagnes à valider" at bounding box center [590, 55] width 85 height 13
